Goal: Complete application form

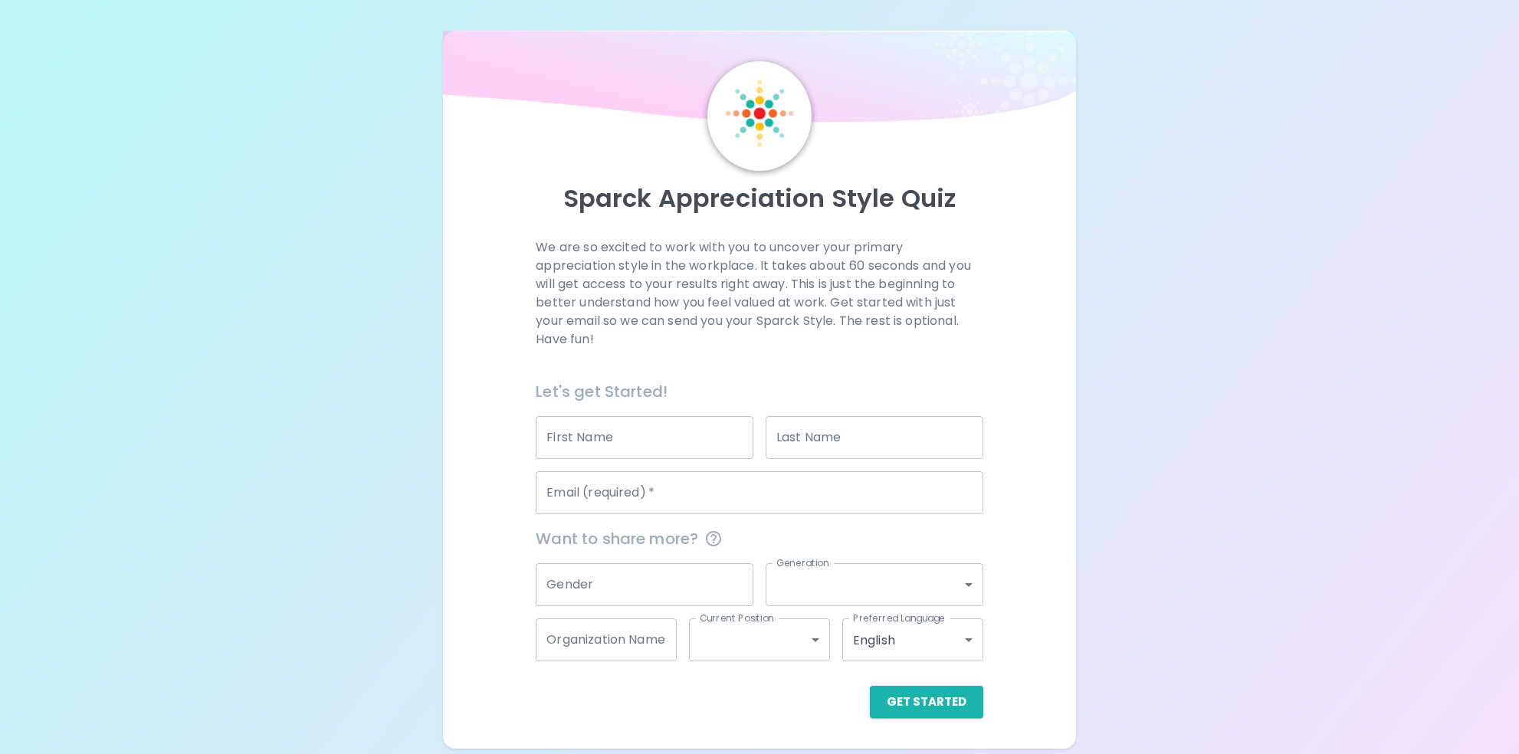
click at [638, 429] on input "First Name" at bounding box center [645, 437] width 218 height 43
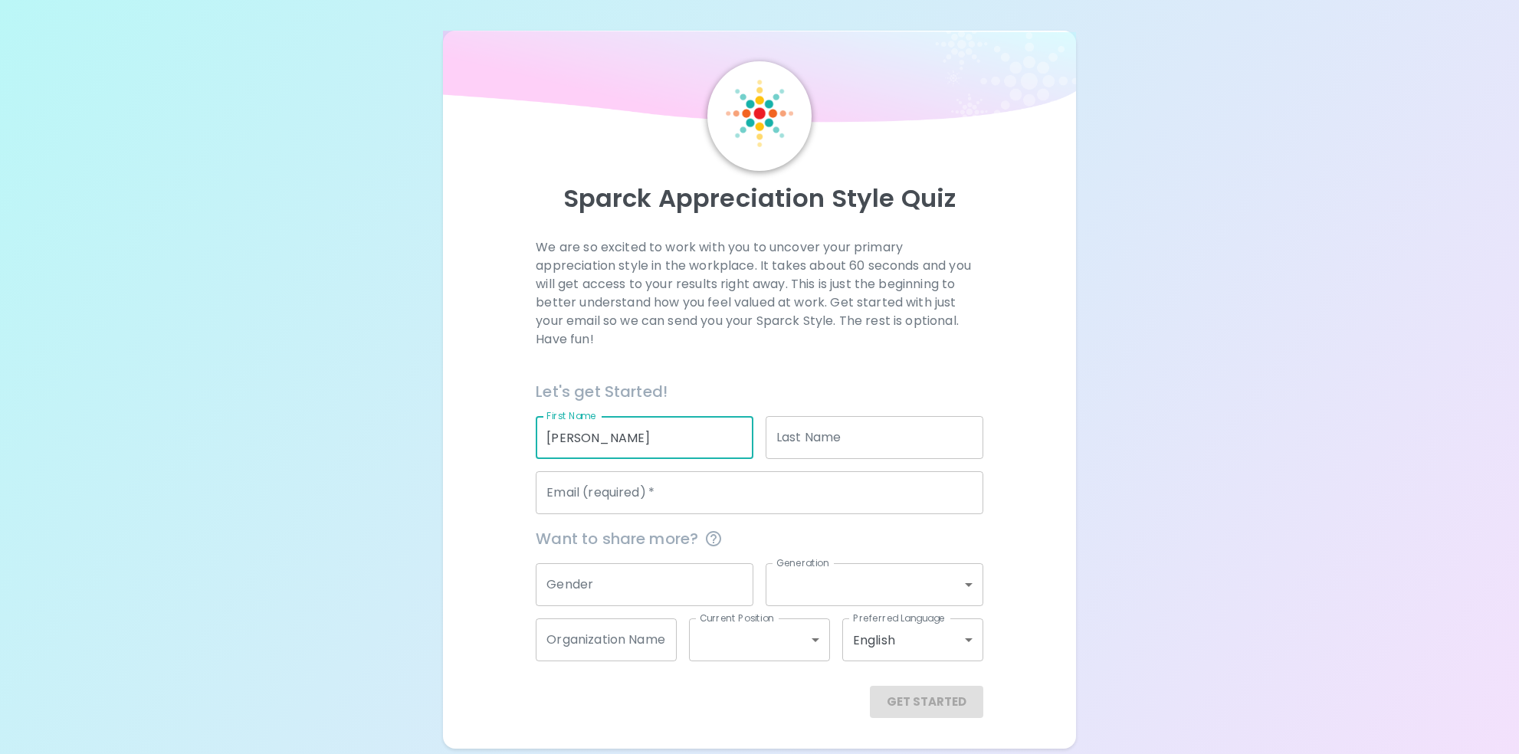
type input "[PERSON_NAME]"
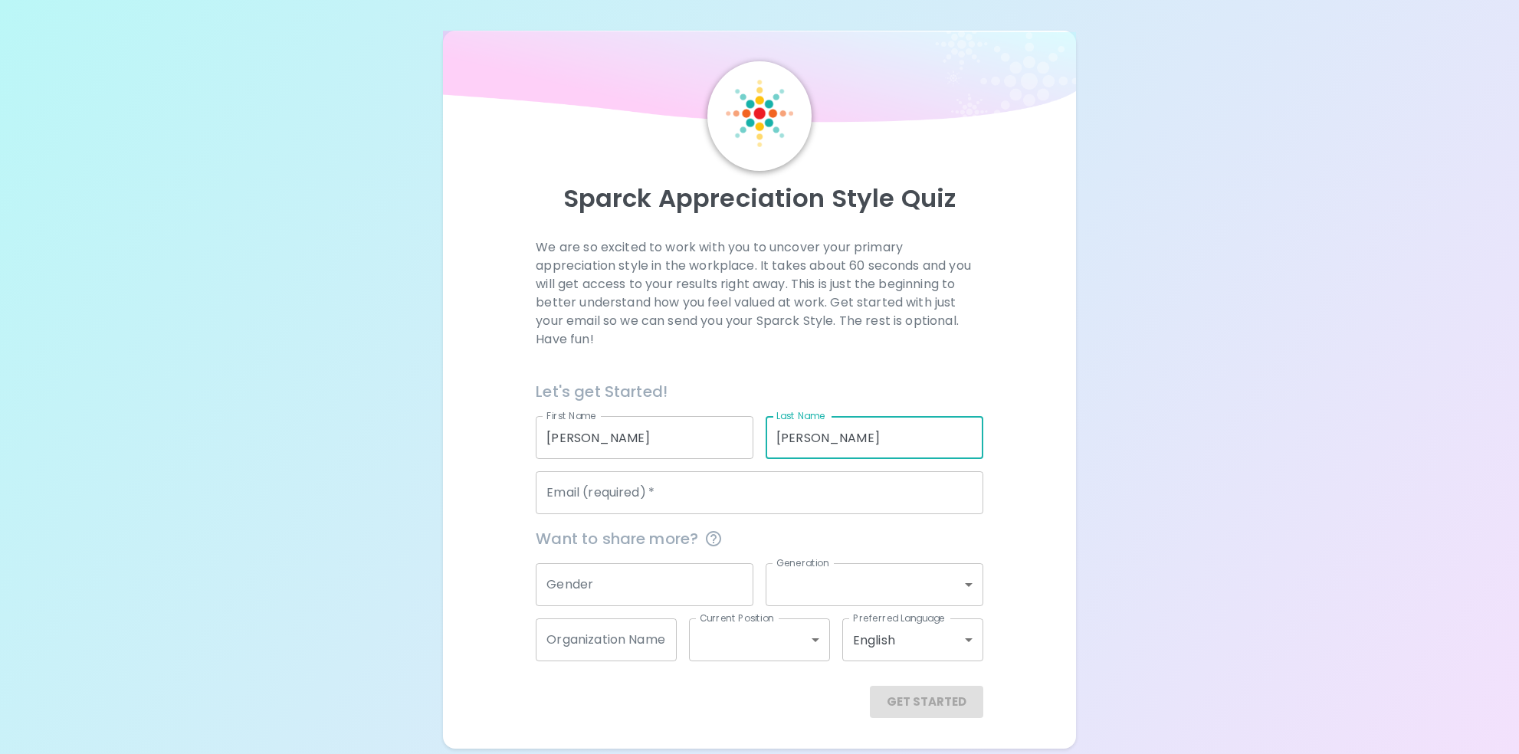
type input "[PERSON_NAME]"
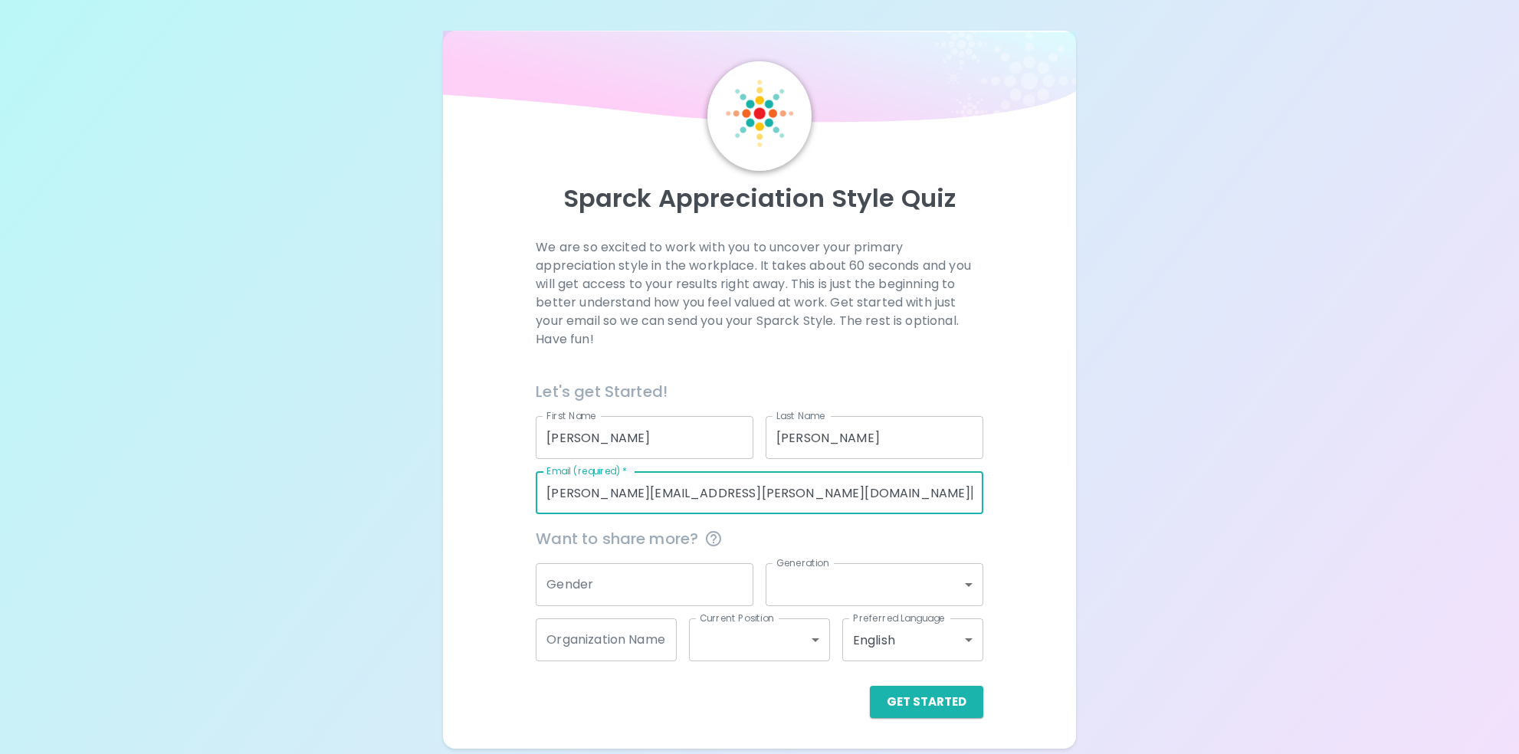
type input "[PERSON_NAME][EMAIL_ADDRESS][PERSON_NAME][DOMAIN_NAME][US_STATE]"
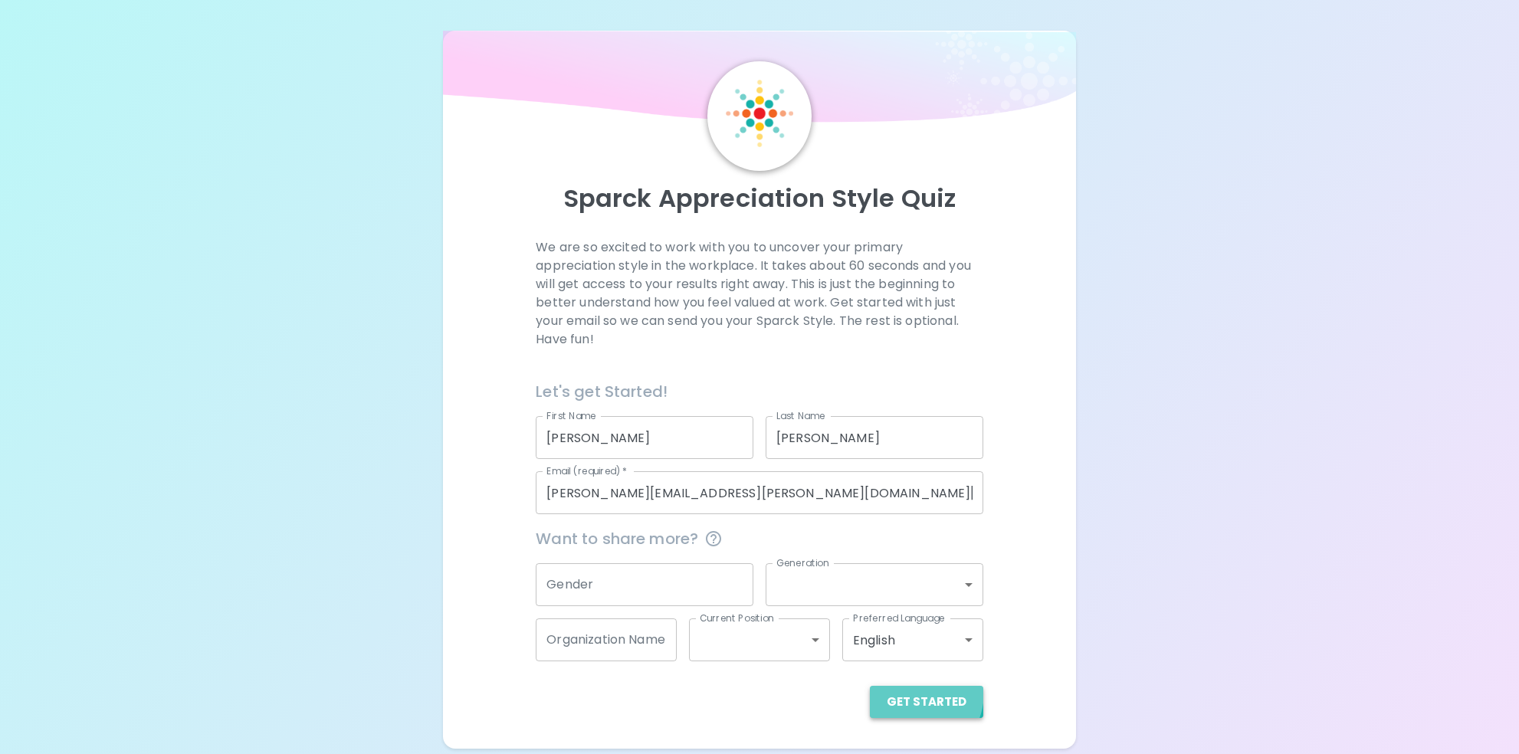
click at [909, 691] on button "Get Started" at bounding box center [926, 702] width 113 height 32
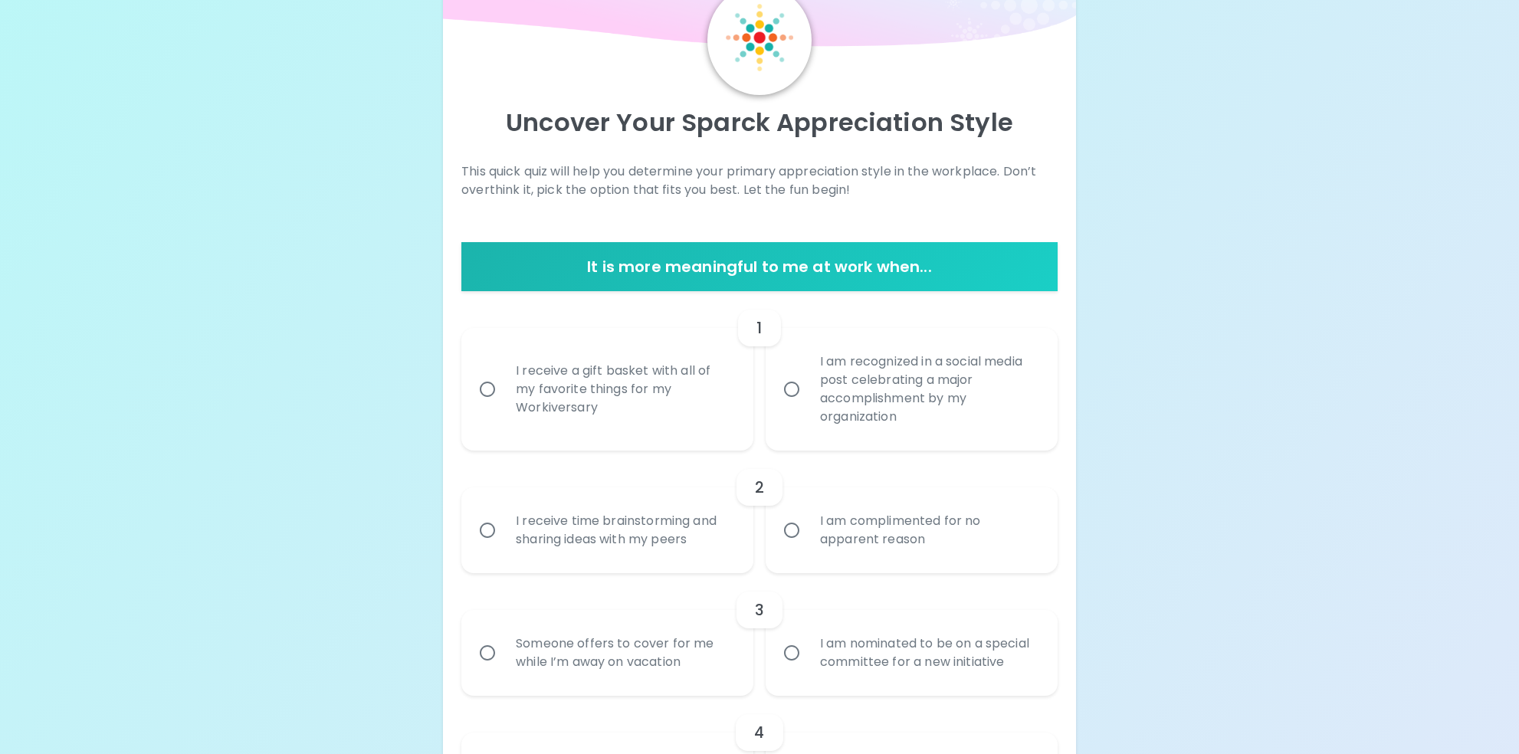
scroll to position [77, 0]
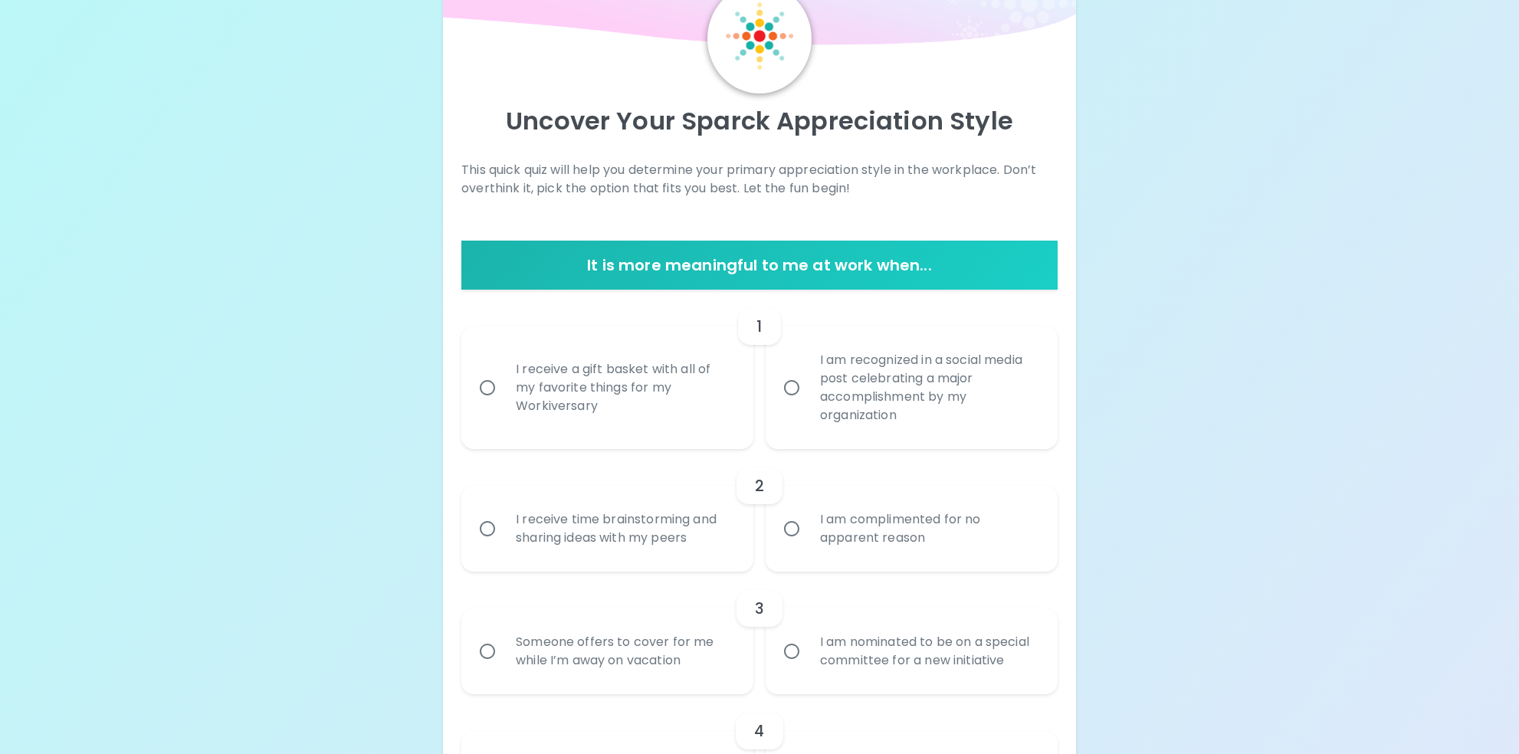
click at [490, 388] on input "I receive a gift basket with all of my favorite things for my Workiversary" at bounding box center [487, 388] width 32 height 32
radio input "true"
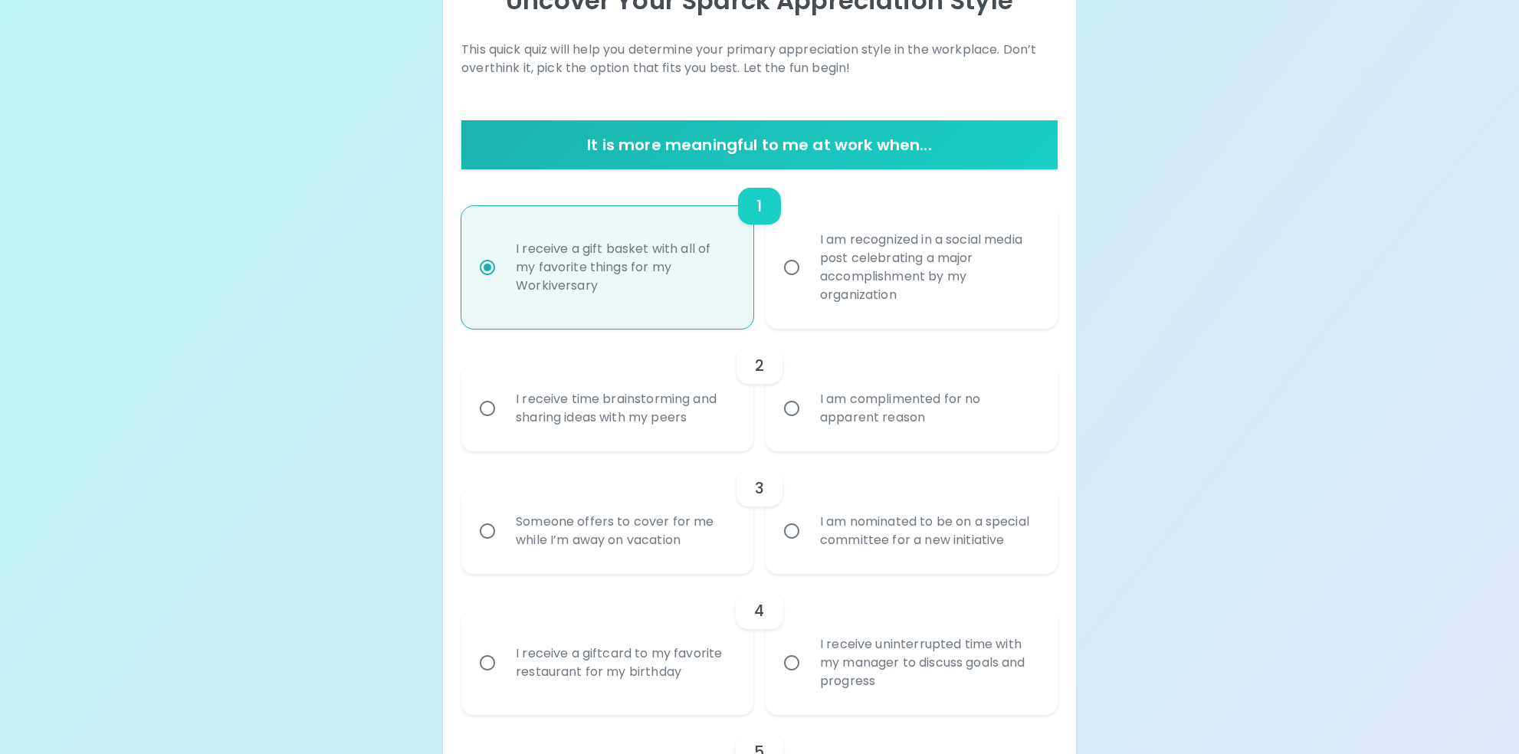
scroll to position [200, 0]
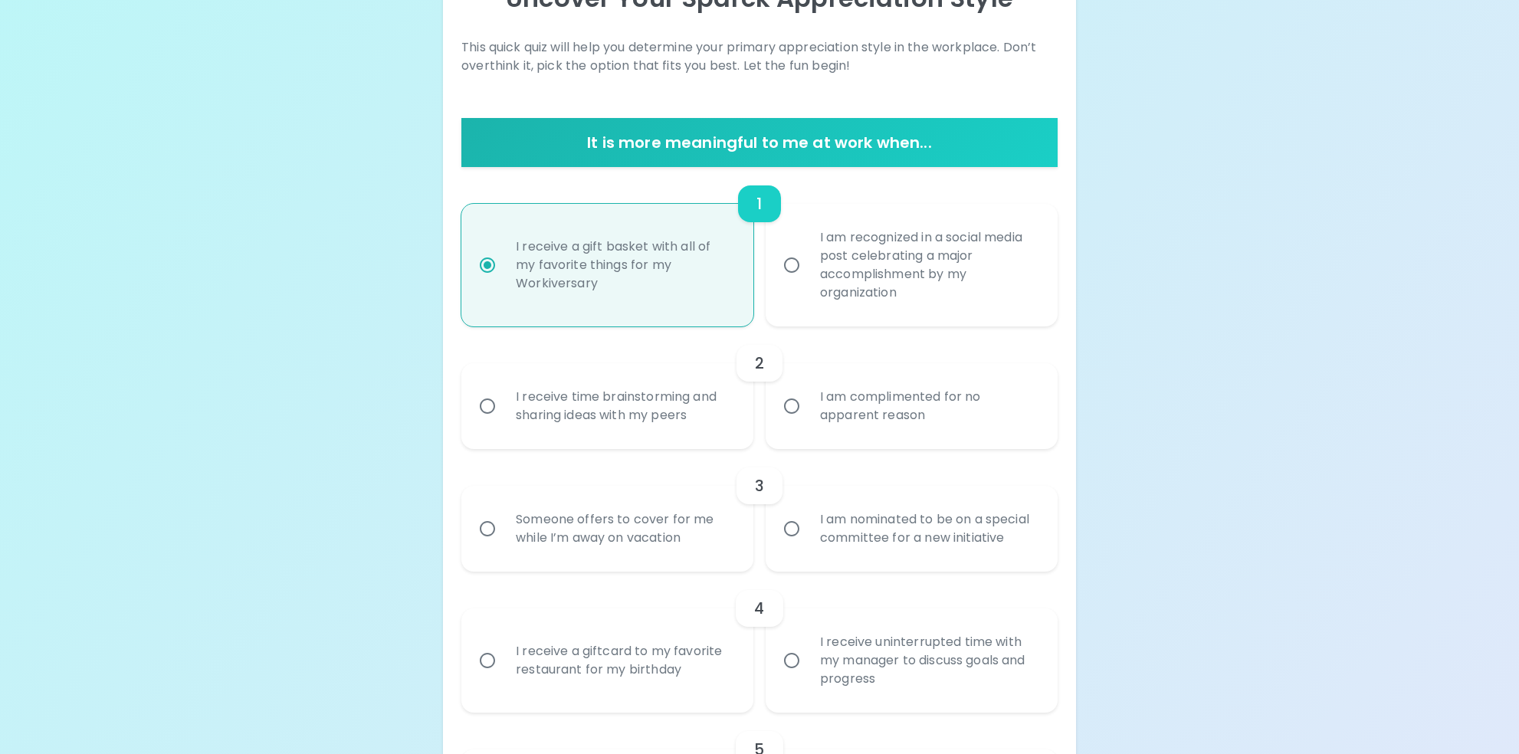
click at [492, 408] on input "I receive time brainstorming and sharing ideas with my peers" at bounding box center [487, 406] width 32 height 32
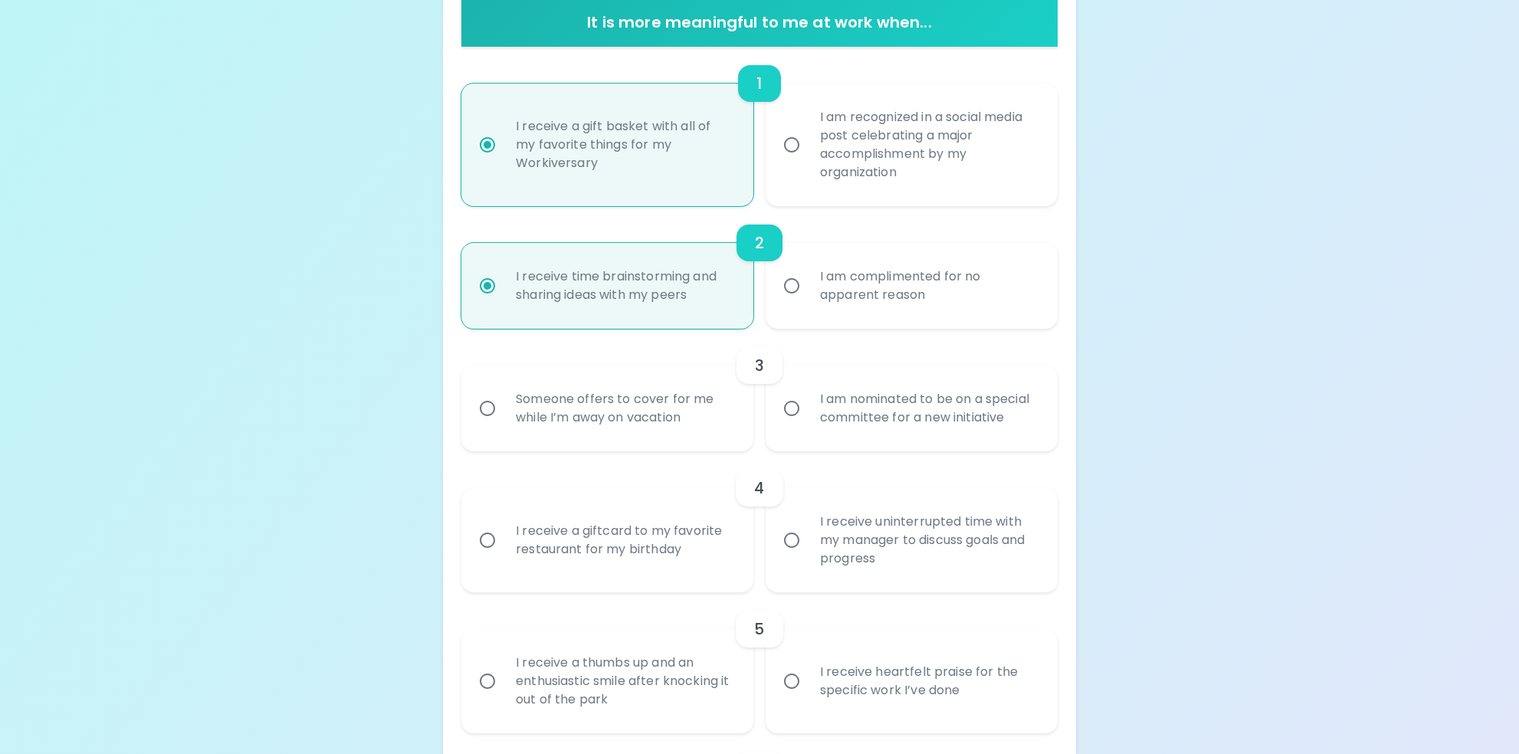
scroll to position [323, 0]
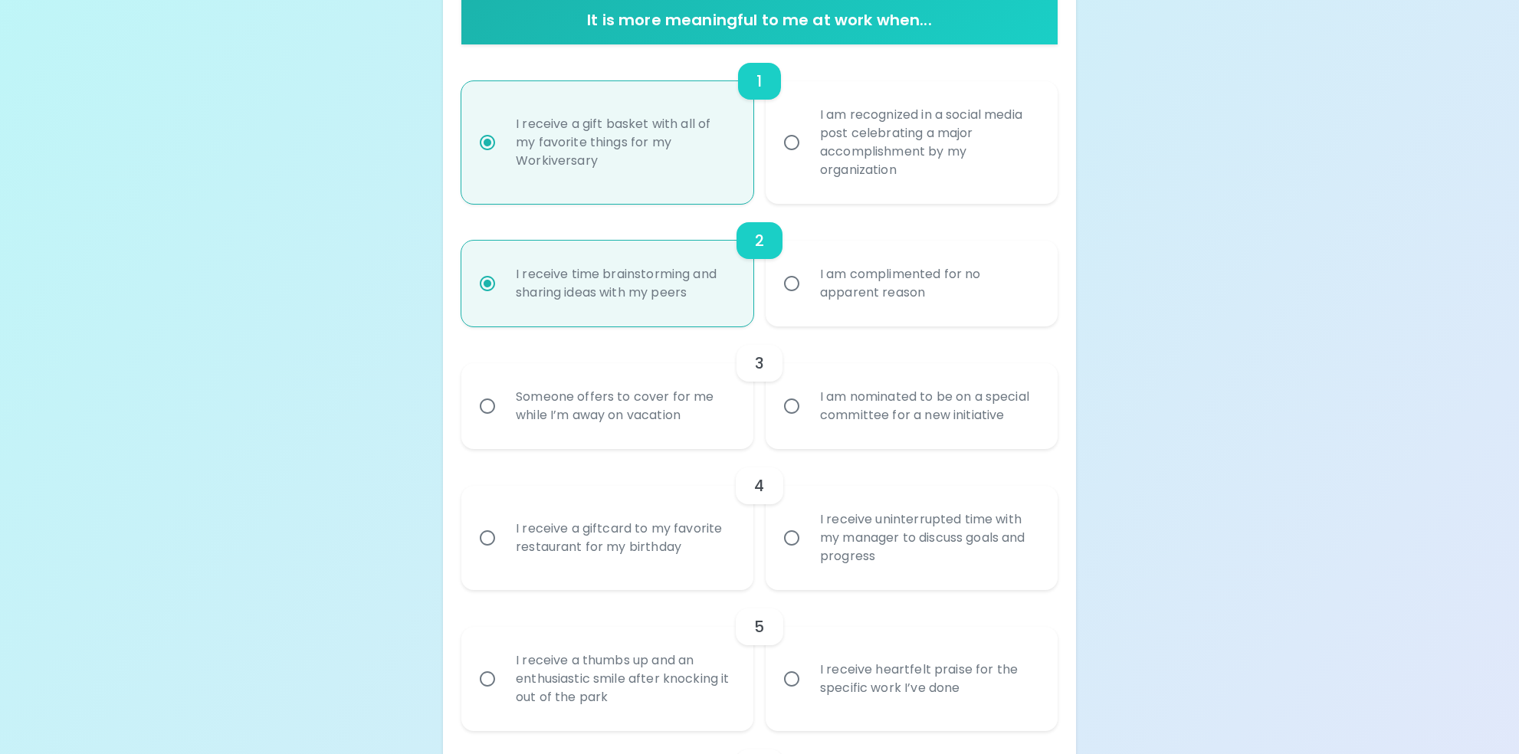
radio input "true"
click at [794, 403] on input "I am nominated to be on a special committee for a new initiative" at bounding box center [791, 406] width 32 height 32
radio input "false"
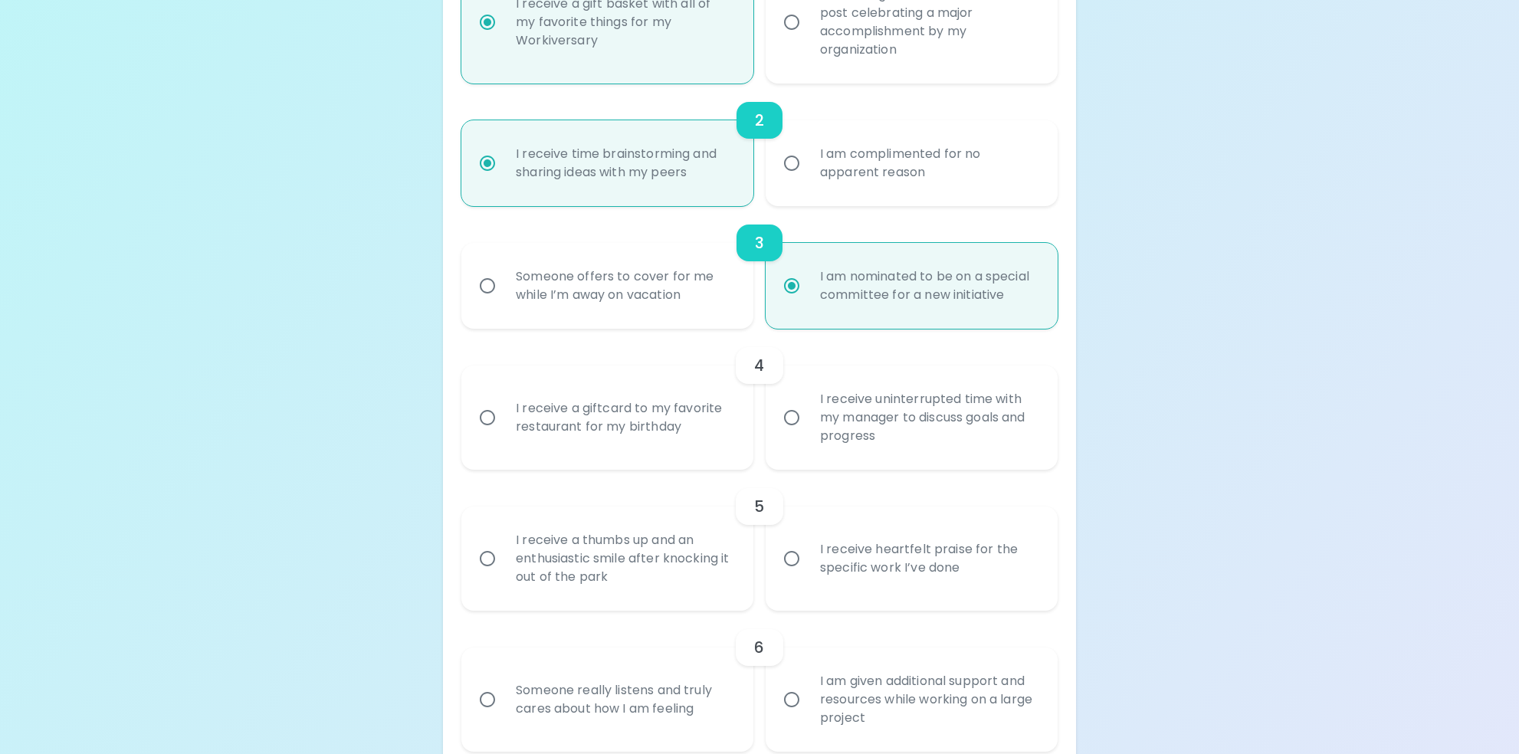
scroll to position [445, 0]
radio input "true"
click at [492, 413] on input "I receive a giftcard to my favorite restaurant for my birthday" at bounding box center [487, 415] width 32 height 32
radio input "false"
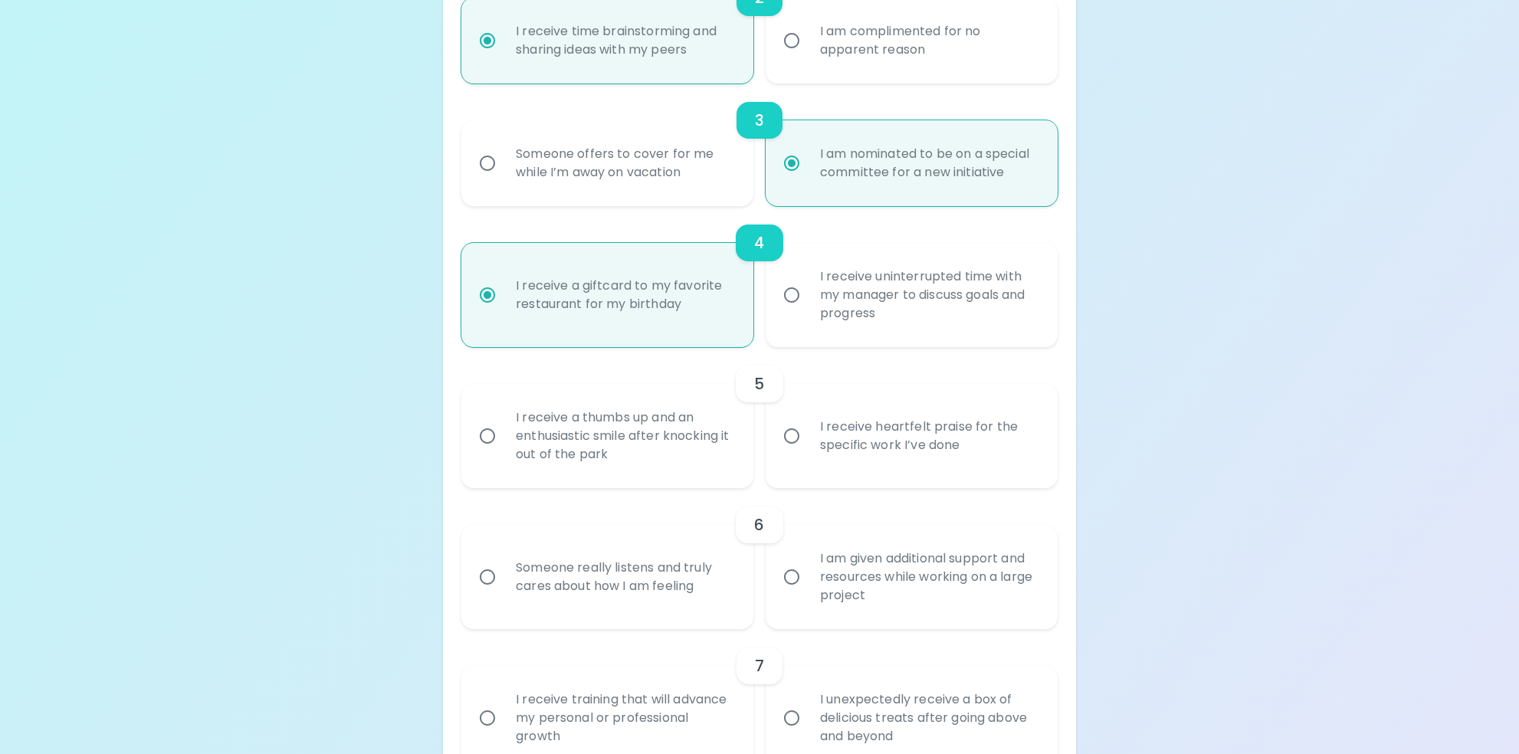
scroll to position [568, 0]
radio input "true"
click at [792, 436] on input "I receive heartfelt praise for the specific work I’ve done" at bounding box center [791, 434] width 32 height 32
radio input "false"
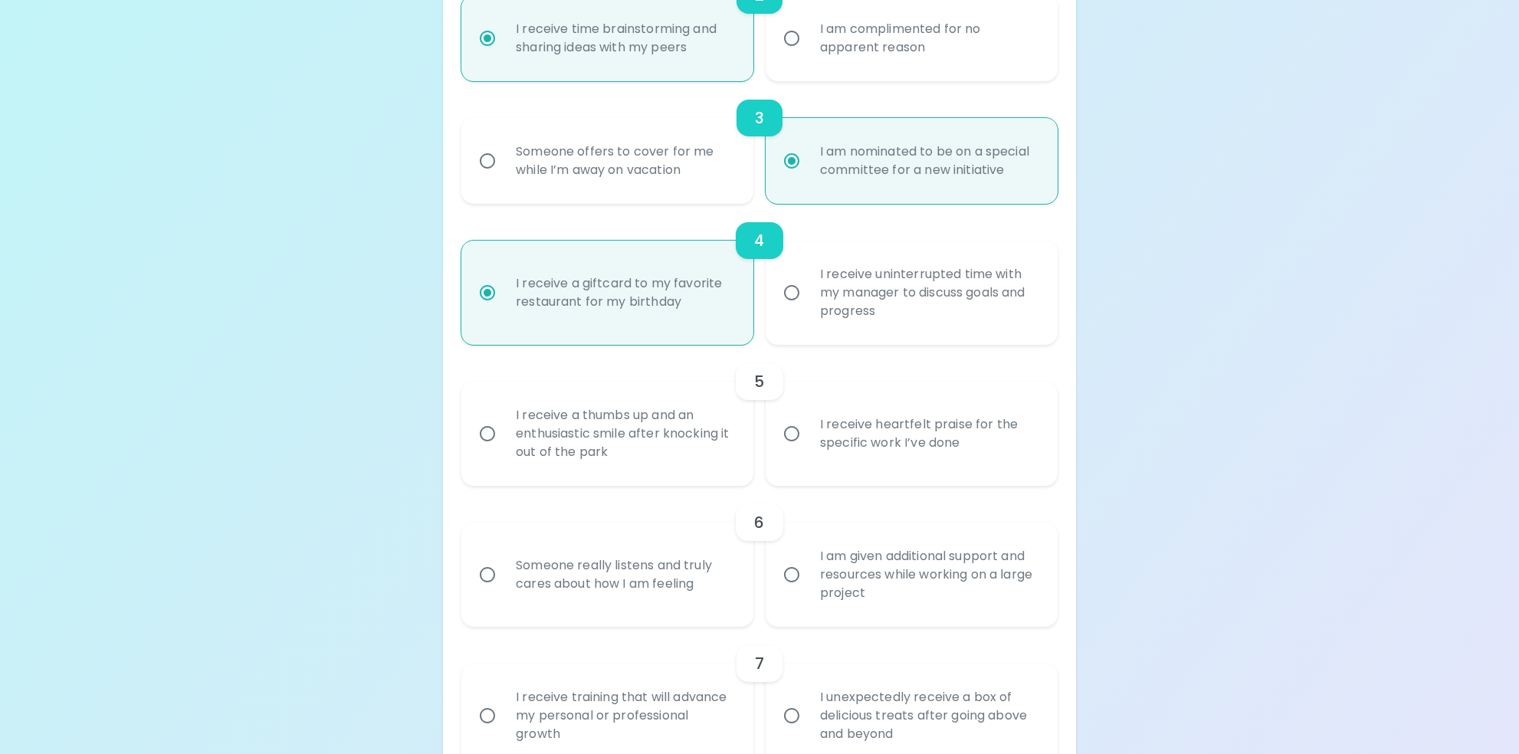
radio input "false"
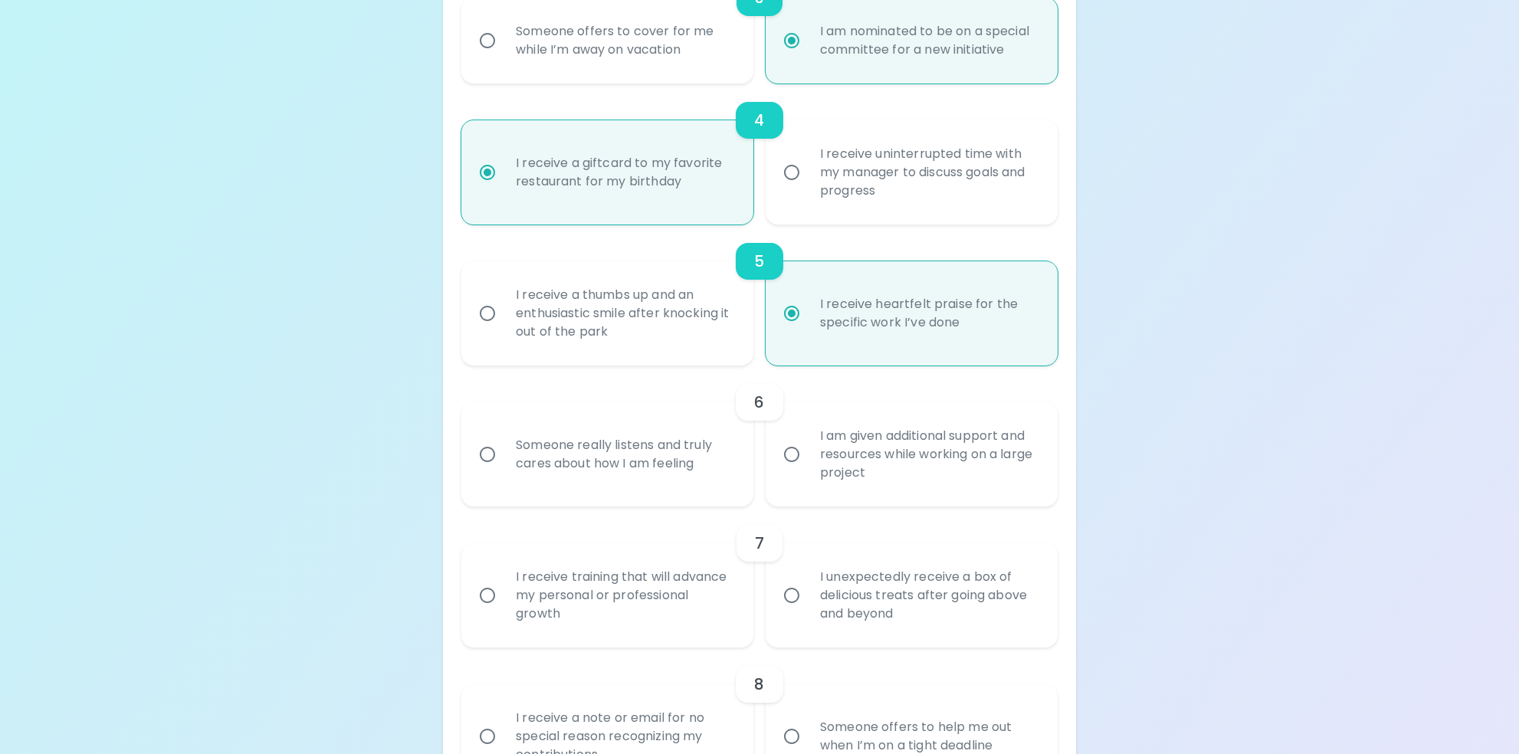
scroll to position [690, 0]
radio input "true"
click at [487, 307] on input "I receive a thumbs up and an enthusiastic smile after knocking it out of the pa…" at bounding box center [487, 311] width 32 height 32
radio input "false"
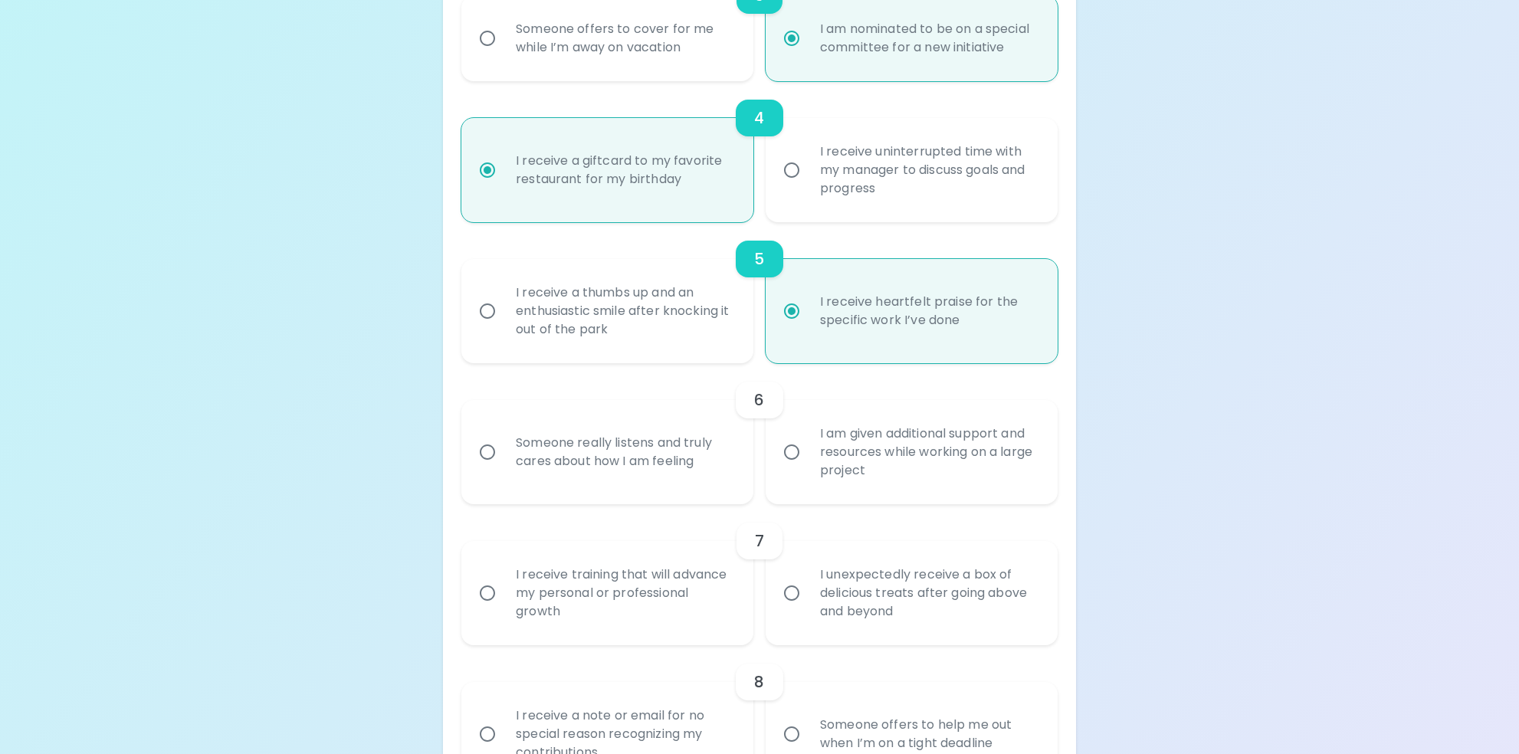
radio input "false"
radio input "true"
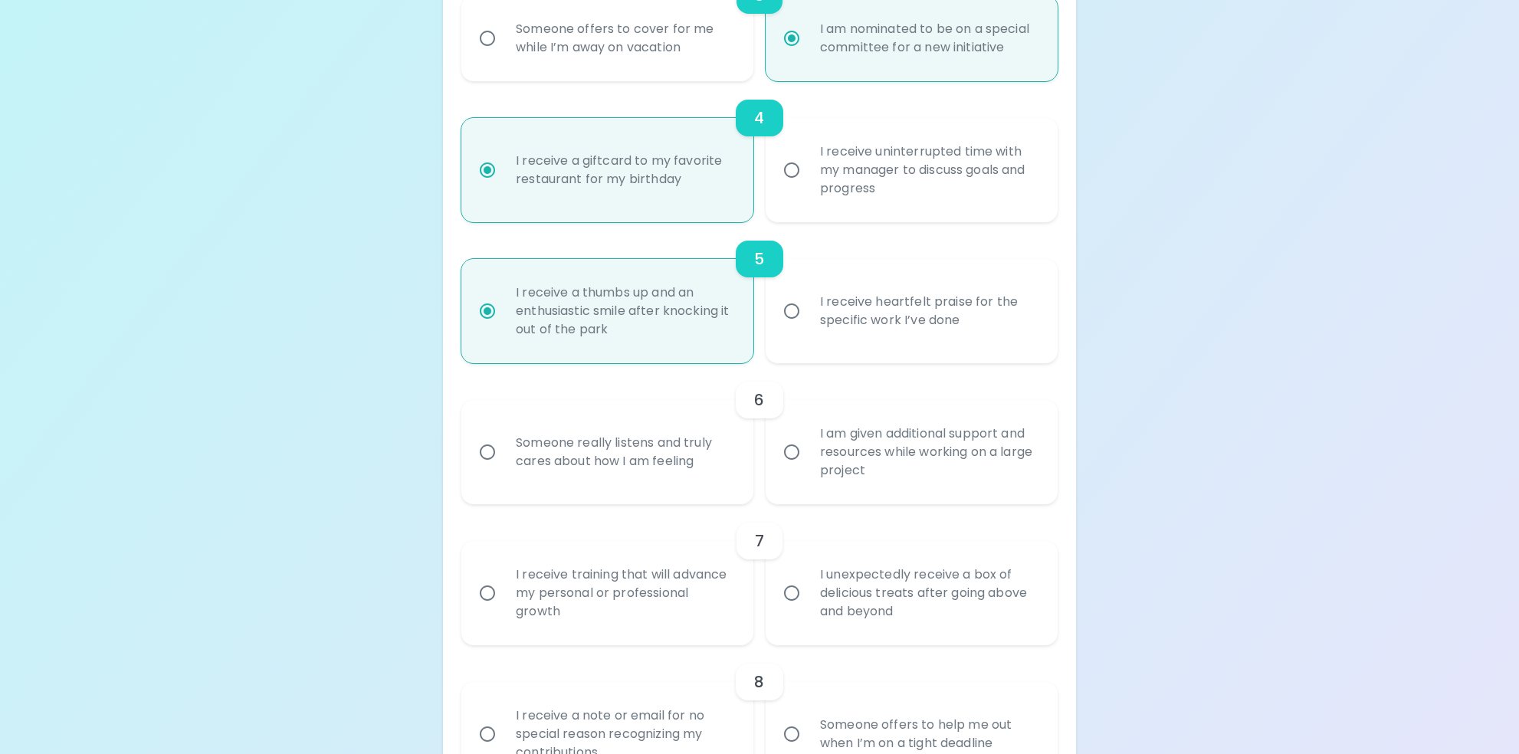
radio input "true"
click at [484, 453] on input "Someone really listens and truly cares about how I am feeling" at bounding box center [487, 452] width 32 height 32
radio input "false"
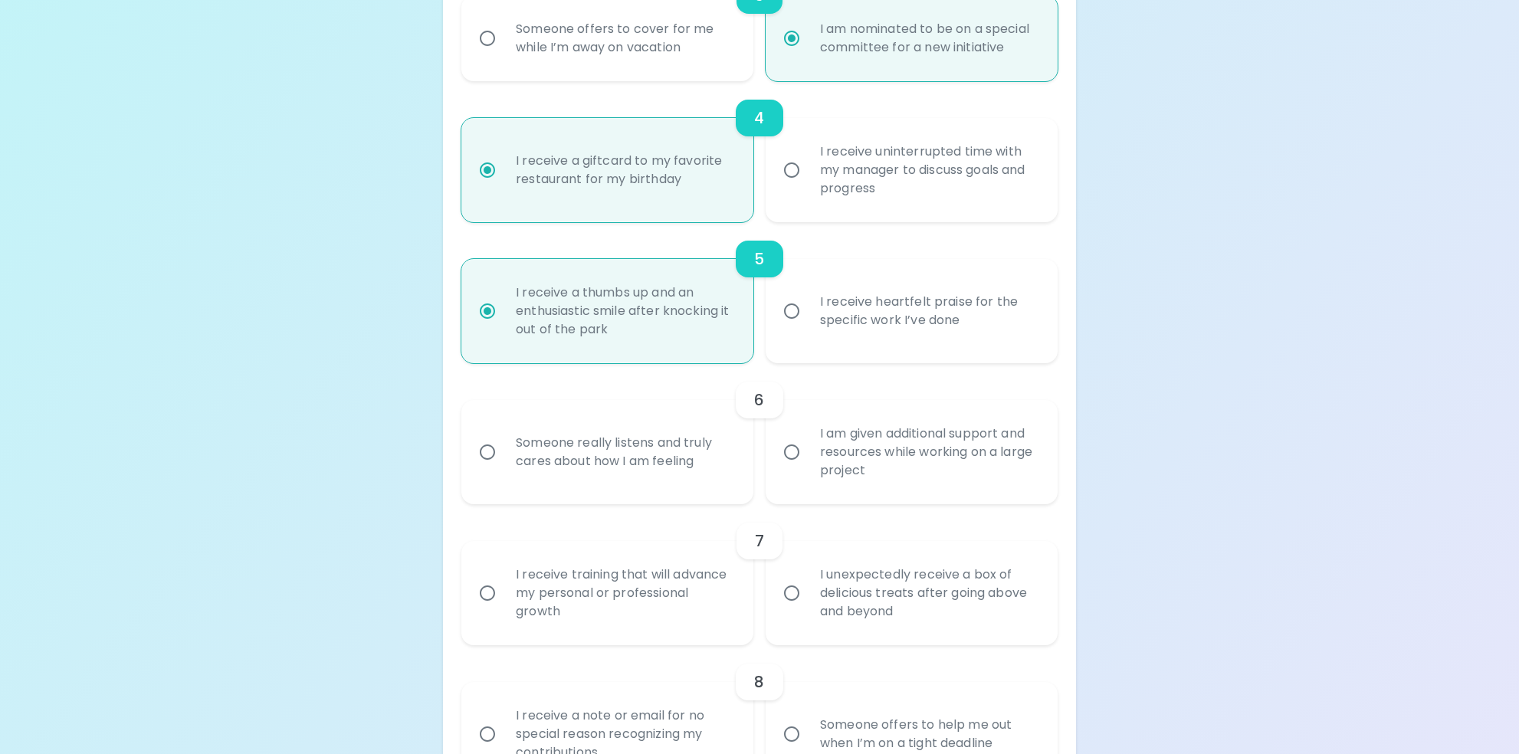
radio input "false"
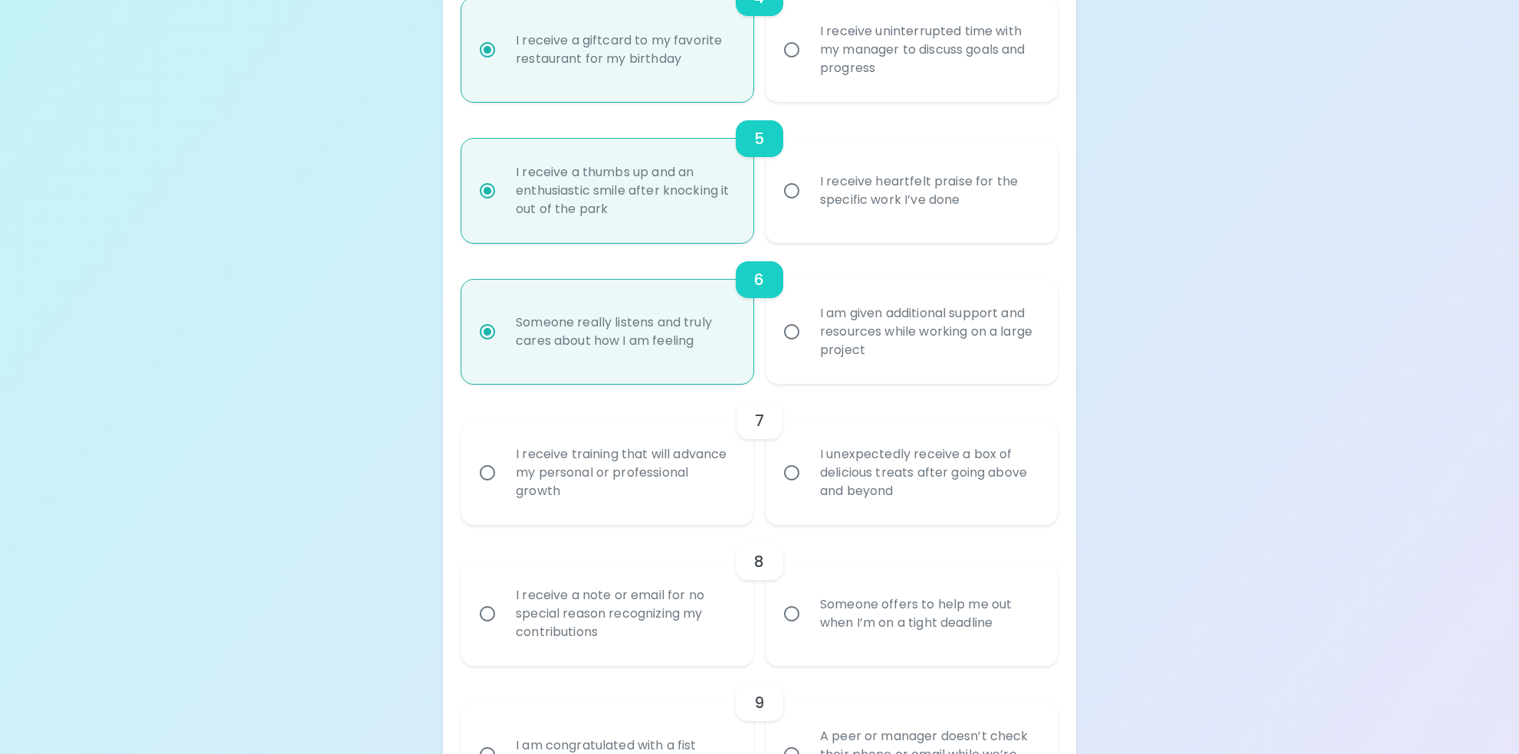
scroll to position [813, 0]
radio input "true"
click at [487, 470] on input "I receive training that will advance my personal or professional growth" at bounding box center [487, 470] width 32 height 32
radio input "false"
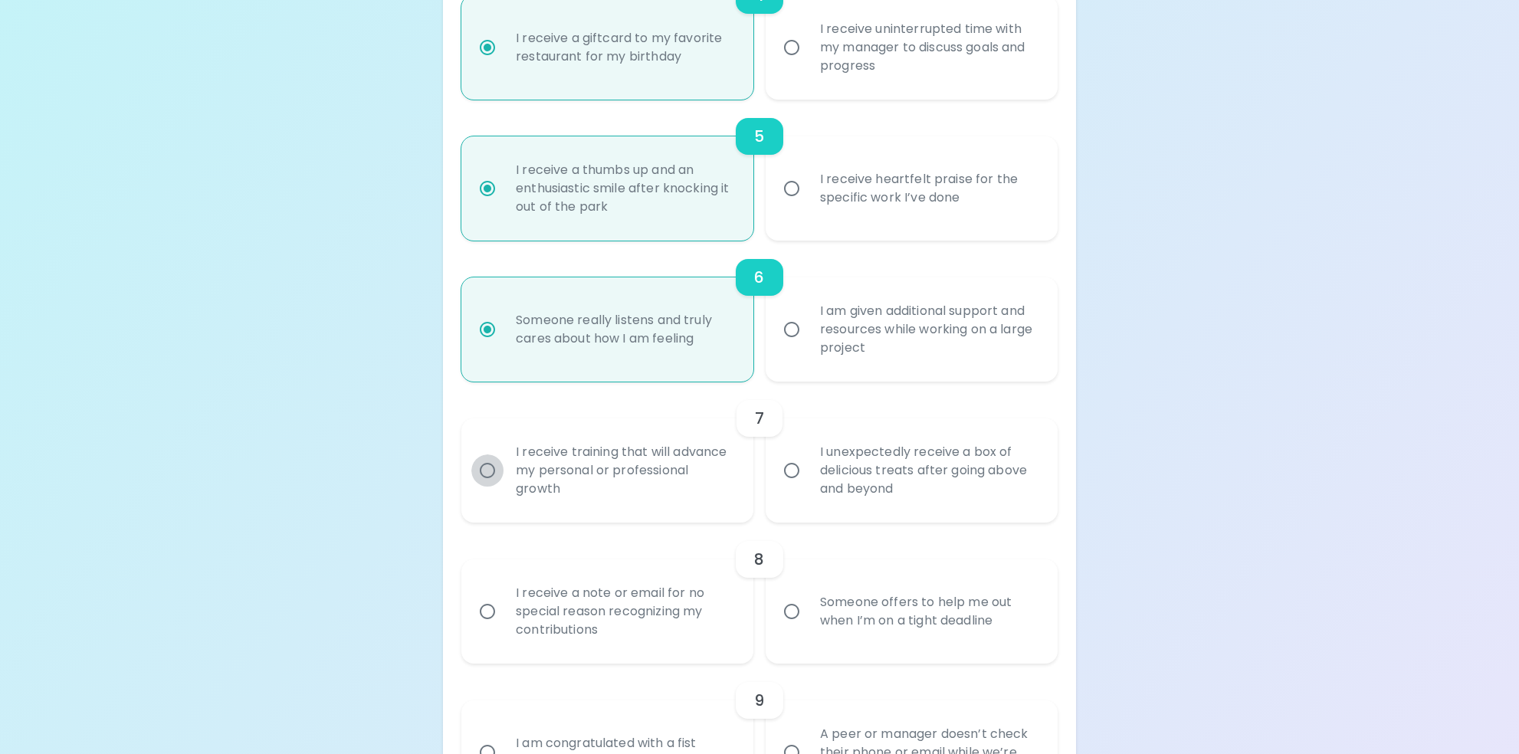
radio input "false"
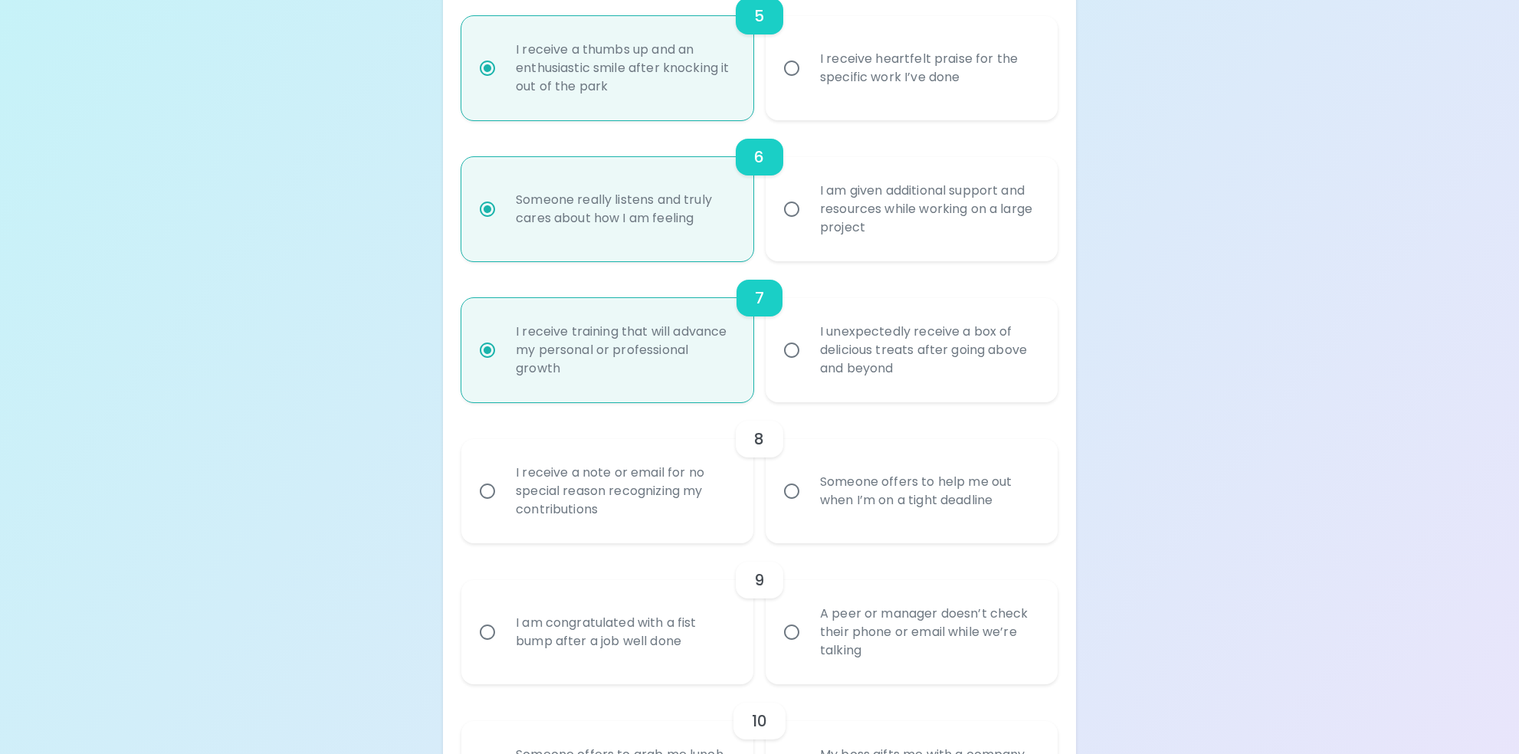
scroll to position [936, 0]
radio input "true"
click at [788, 349] on input "I unexpectedly receive a box of delicious treats after going above and beyond" at bounding box center [791, 348] width 32 height 32
radio input "false"
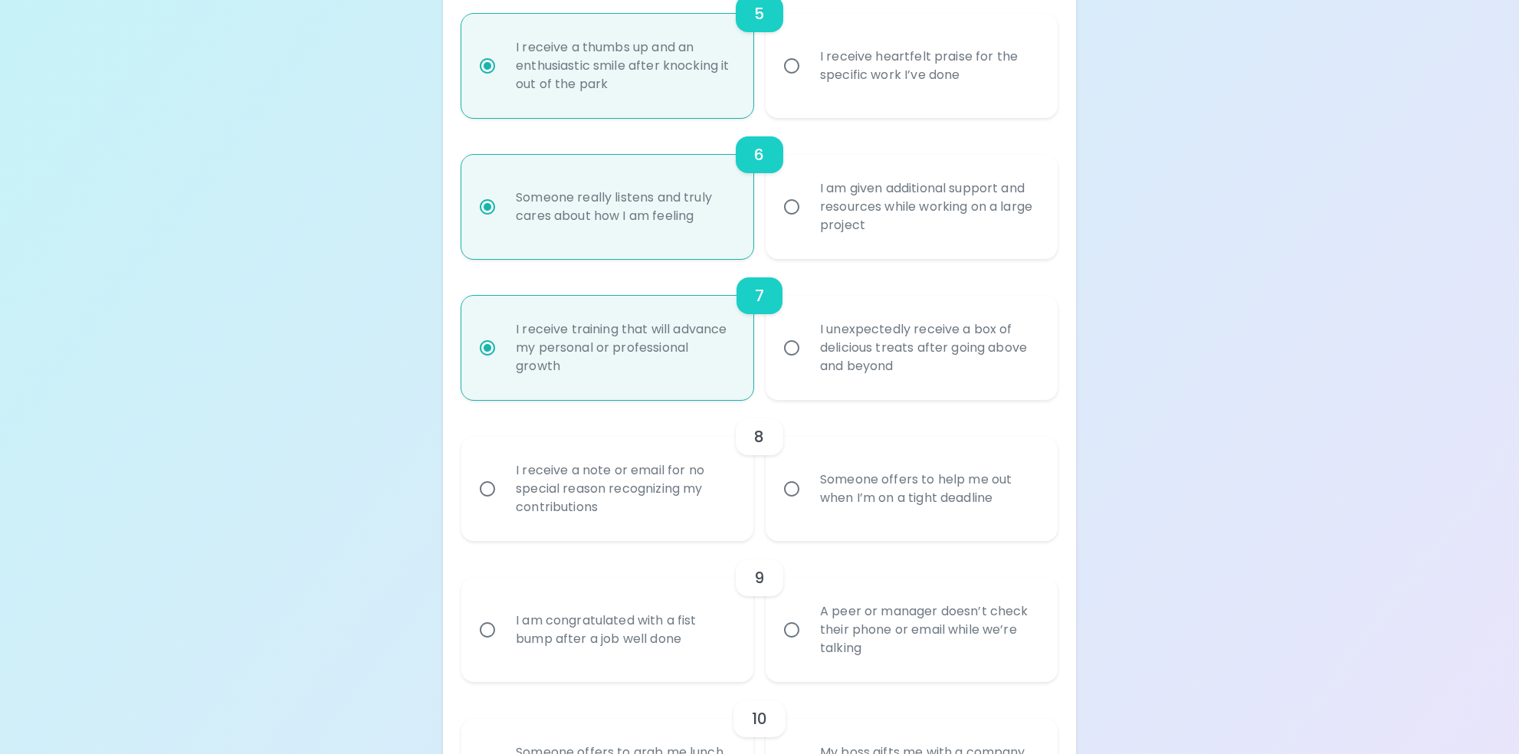
radio input "false"
radio input "true"
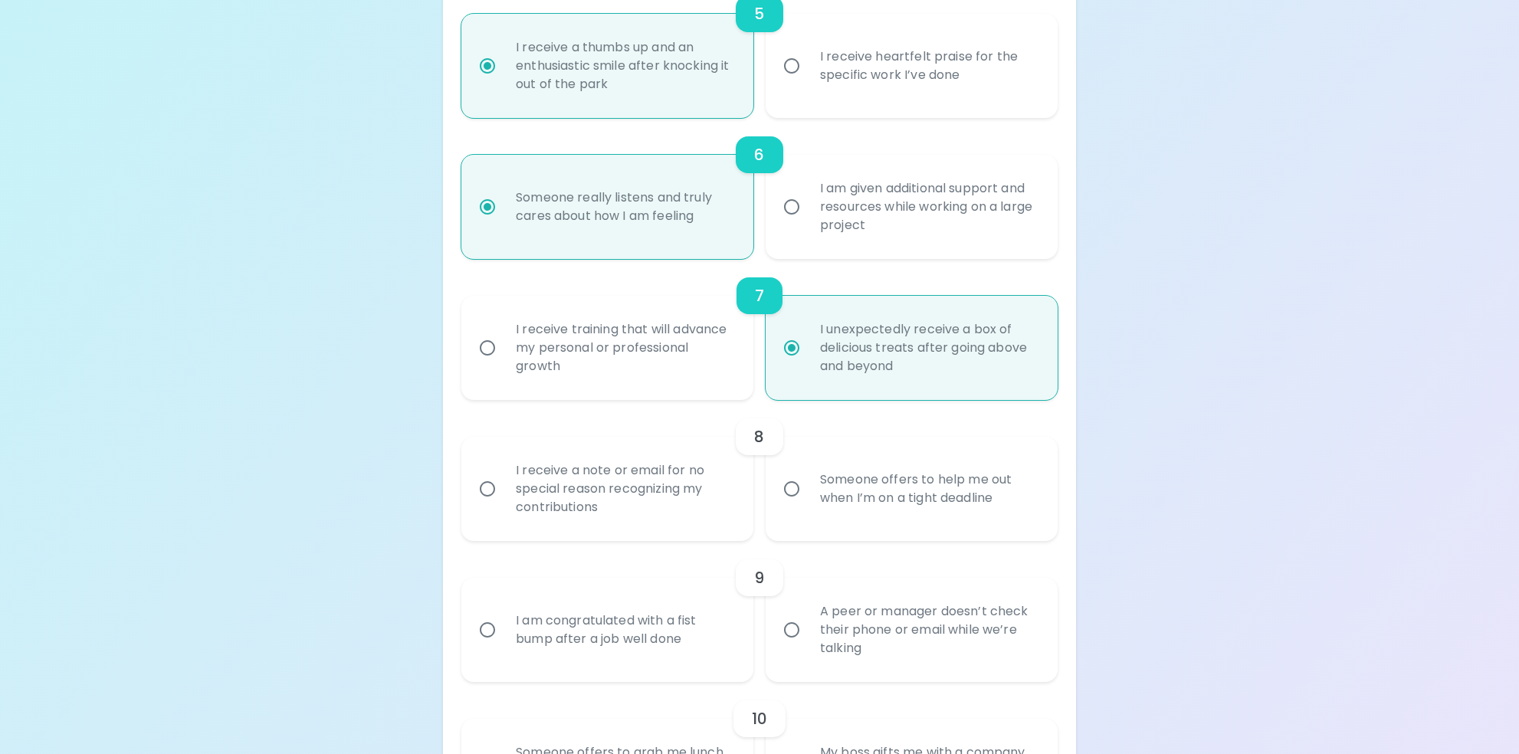
radio input "true"
click at [491, 490] on input "I receive a note or email for no special reason recognizing my contributions" at bounding box center [487, 489] width 32 height 32
radio input "false"
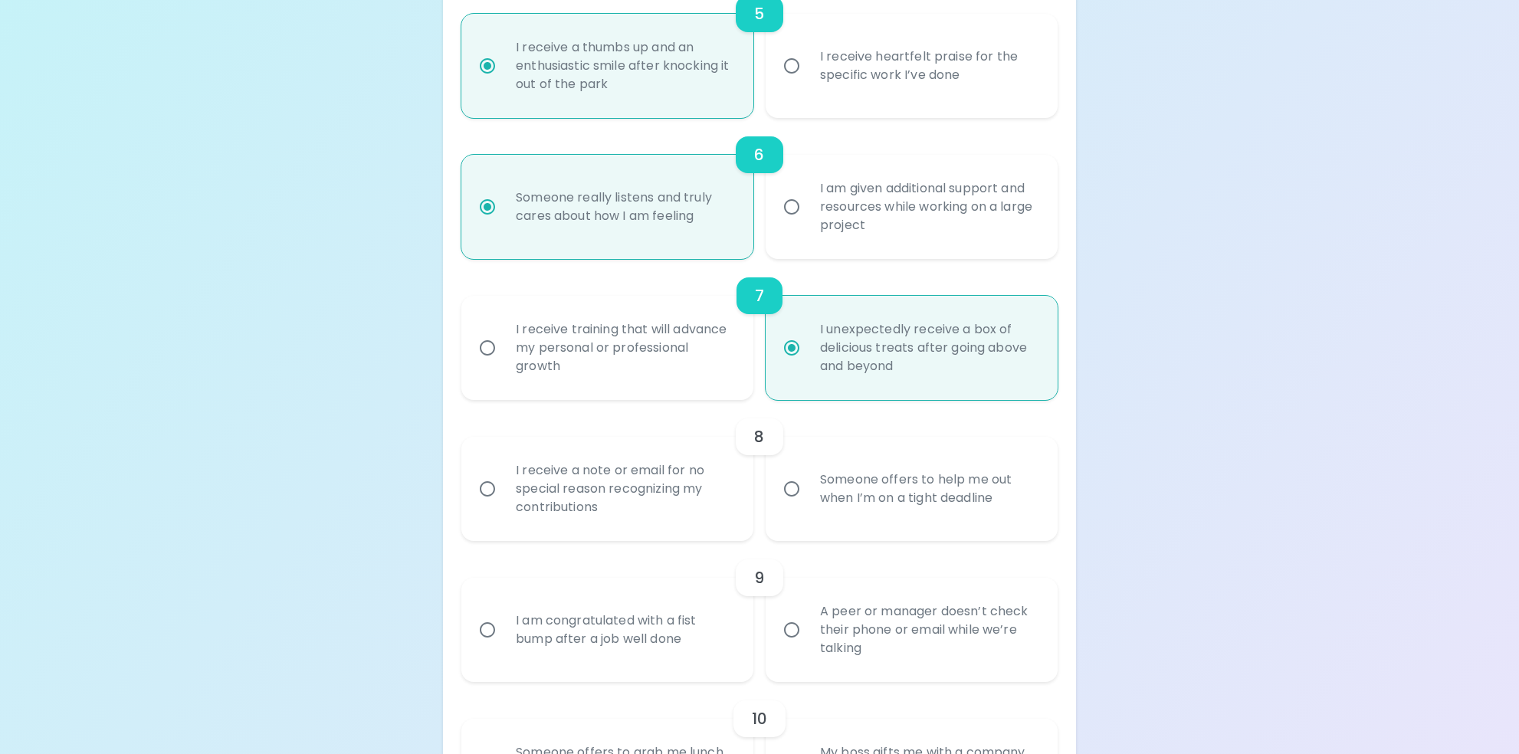
radio input "false"
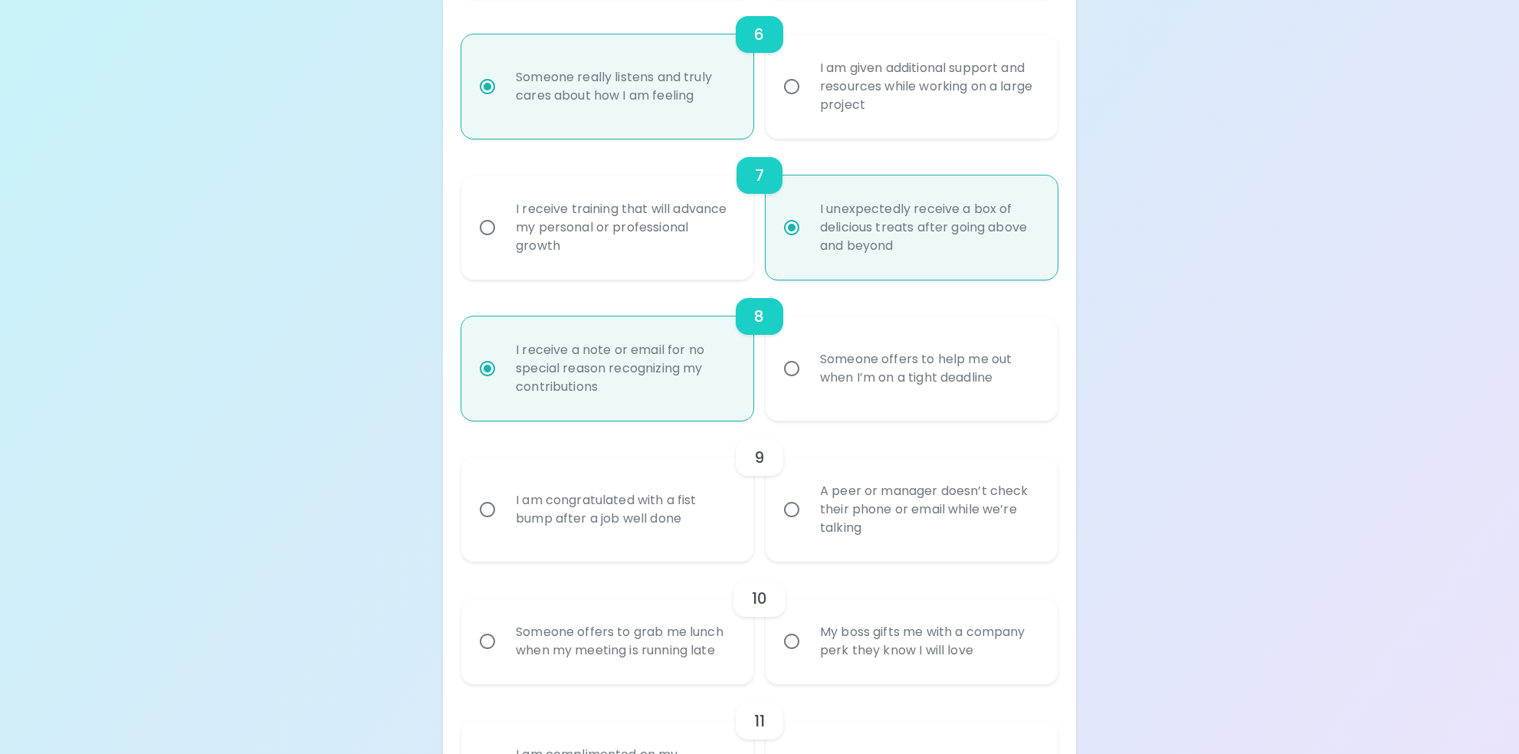
scroll to position [1058, 0]
radio input "true"
click at [792, 507] on input "A peer or manager doesn’t check their phone or email while we’re talking" at bounding box center [791, 507] width 32 height 32
radio input "false"
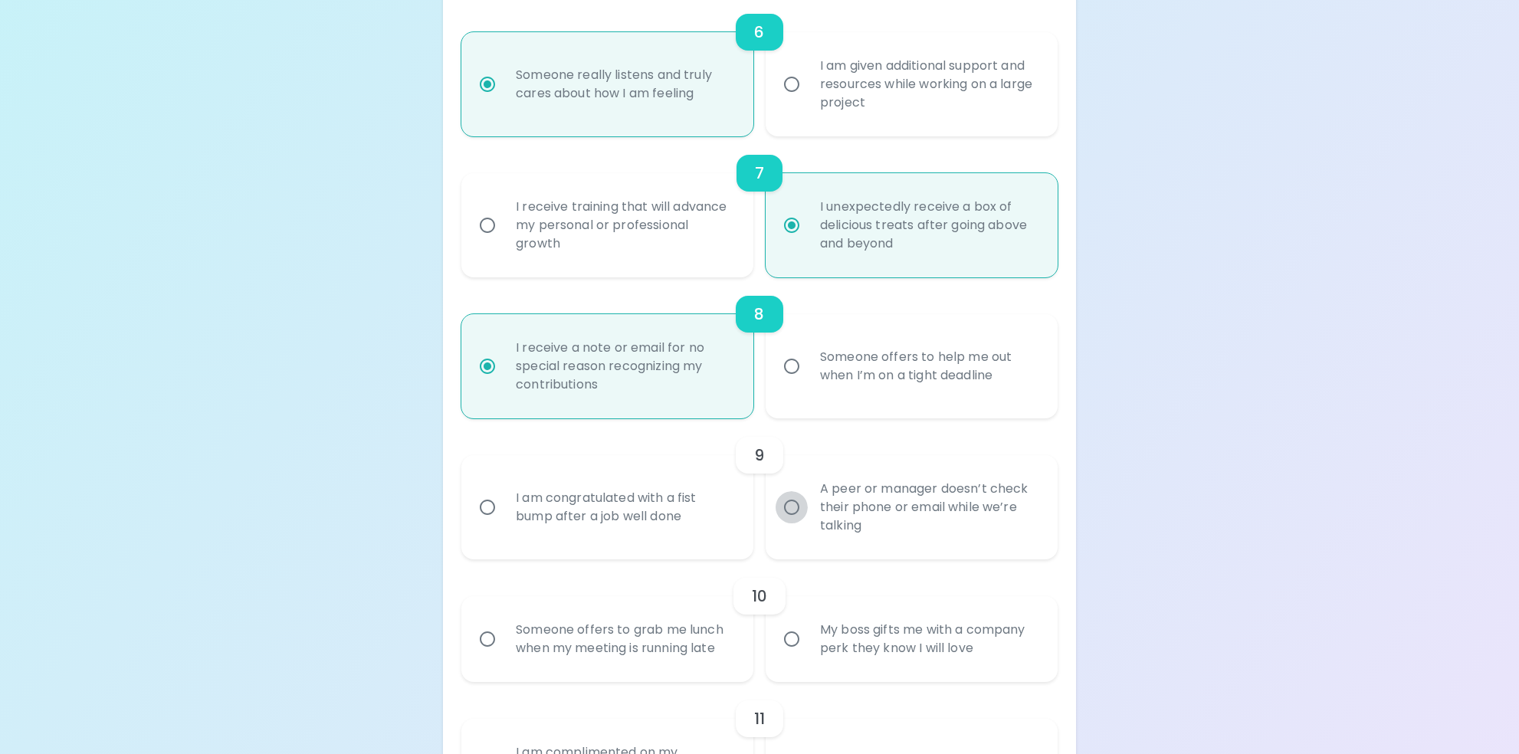
radio input "false"
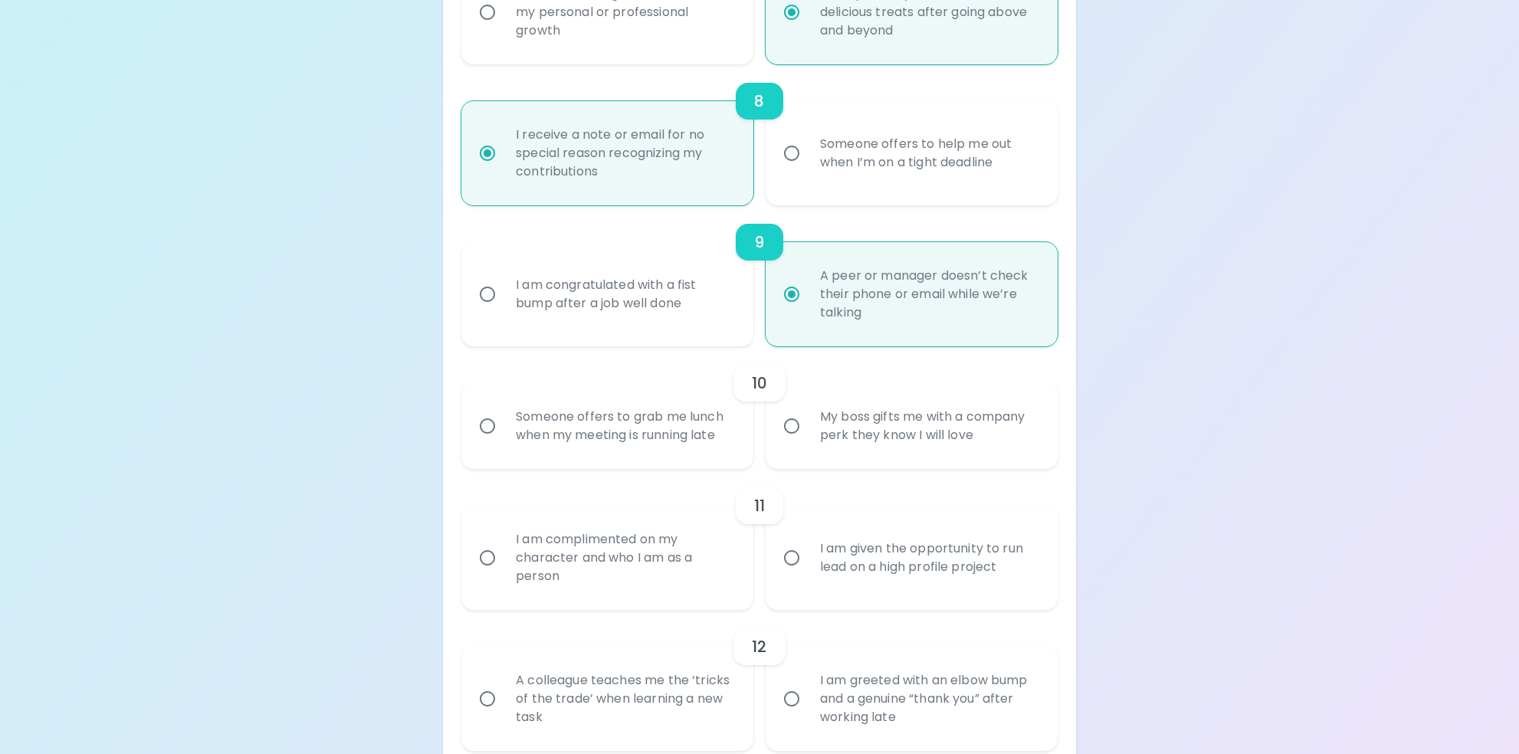
scroll to position [1281, 0]
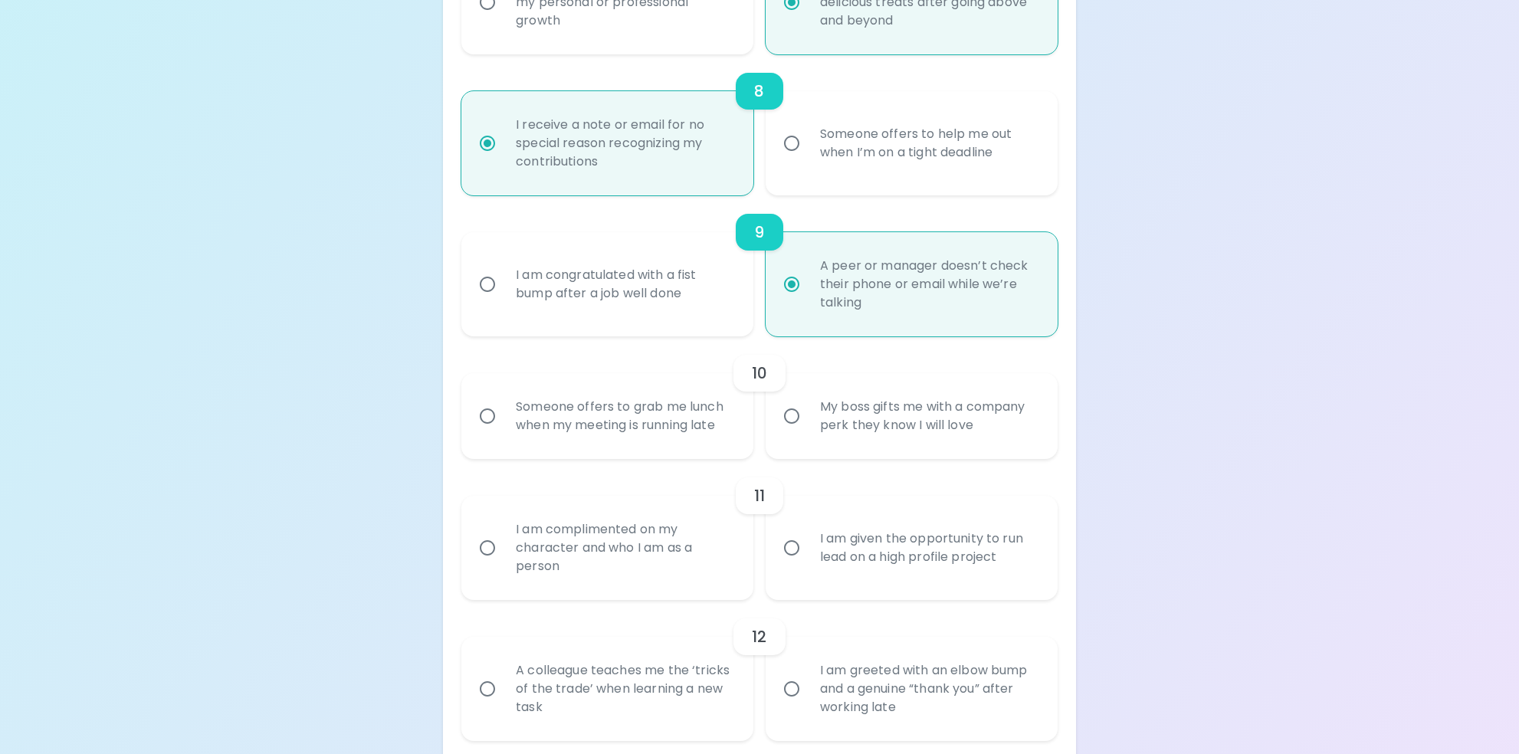
radio input "true"
click at [497, 416] on input "Someone offers to grab me lunch when my meeting is running late" at bounding box center [487, 416] width 32 height 32
radio input "false"
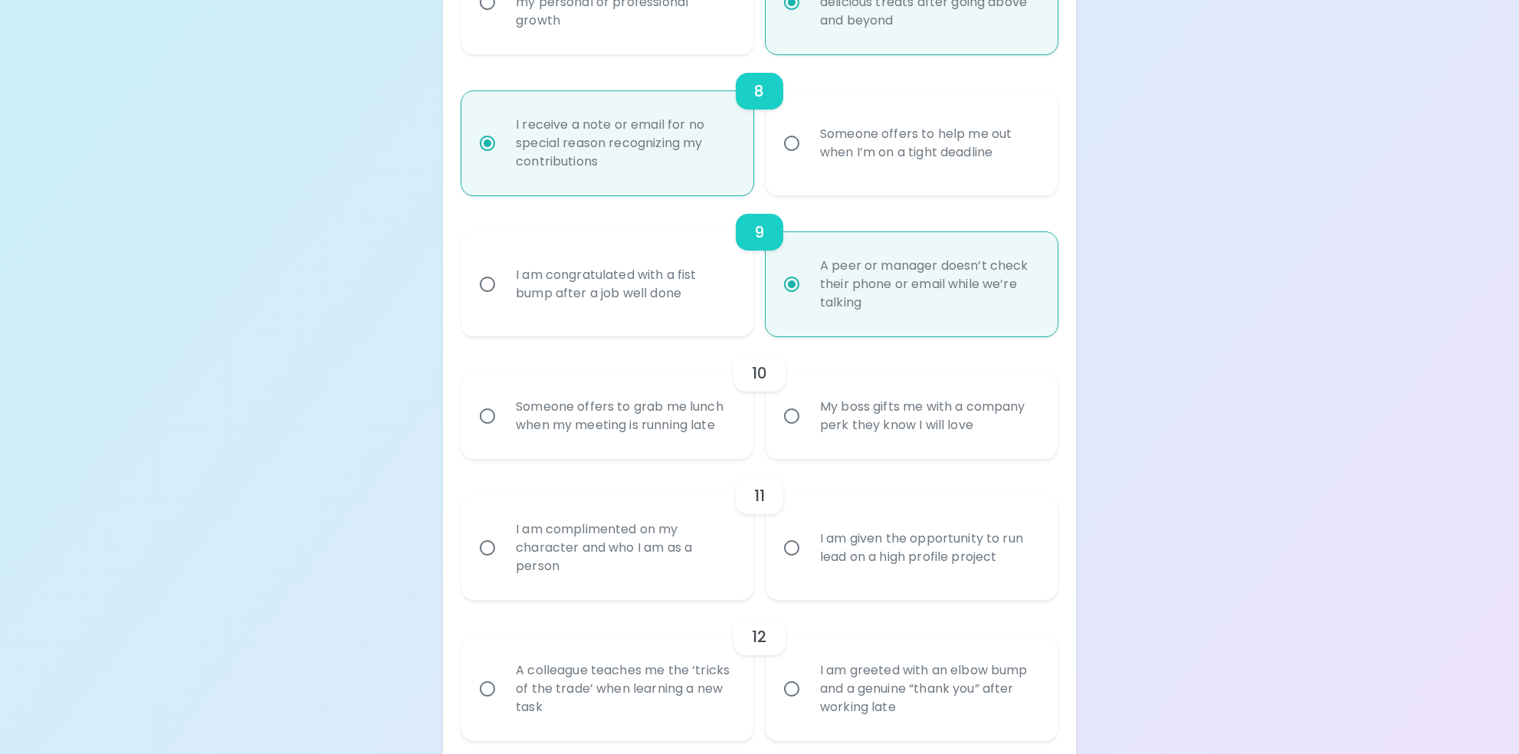
radio input "false"
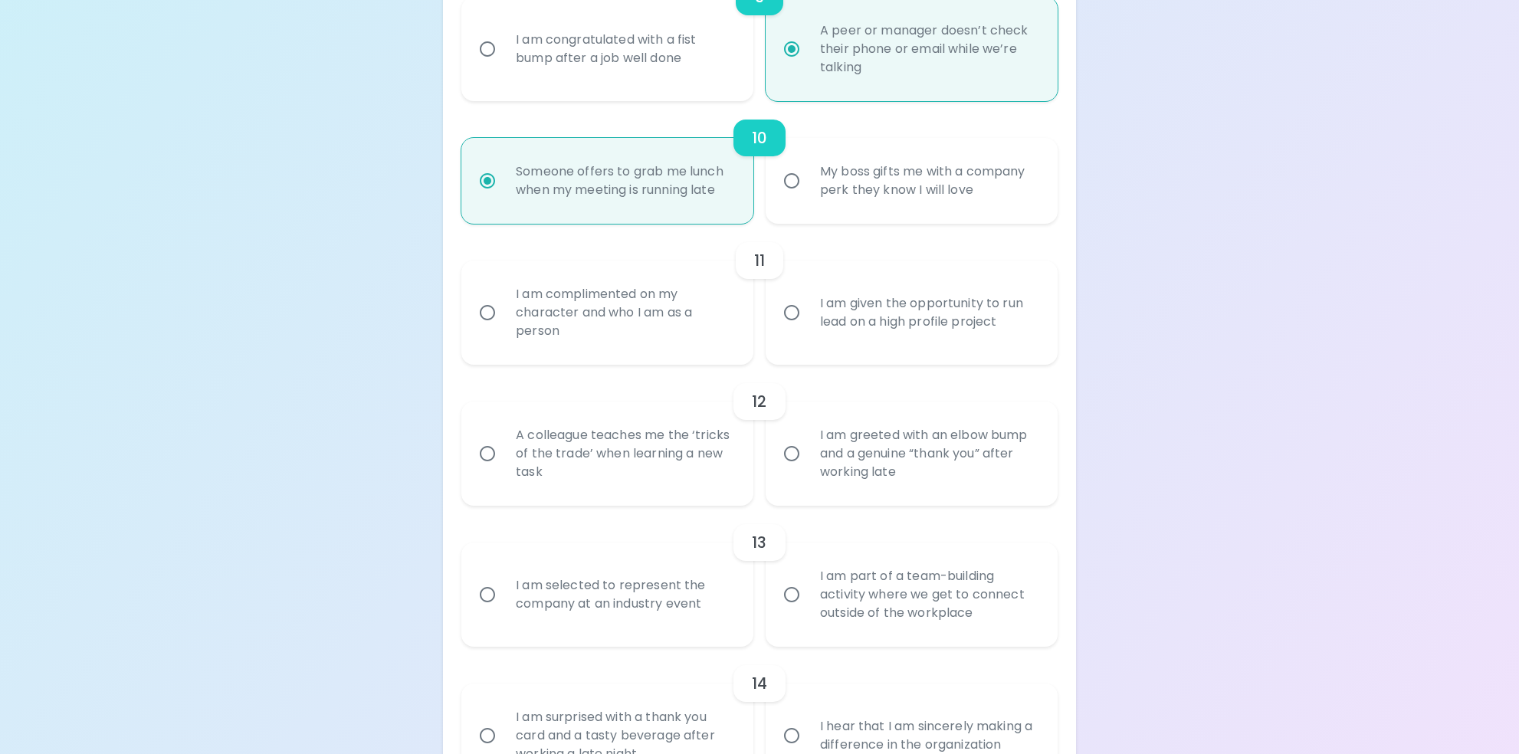
scroll to position [1520, 0]
radio input "true"
click at [495, 305] on input "I am complimented on my character and who I am as a person" at bounding box center [487, 309] width 32 height 32
radio input "false"
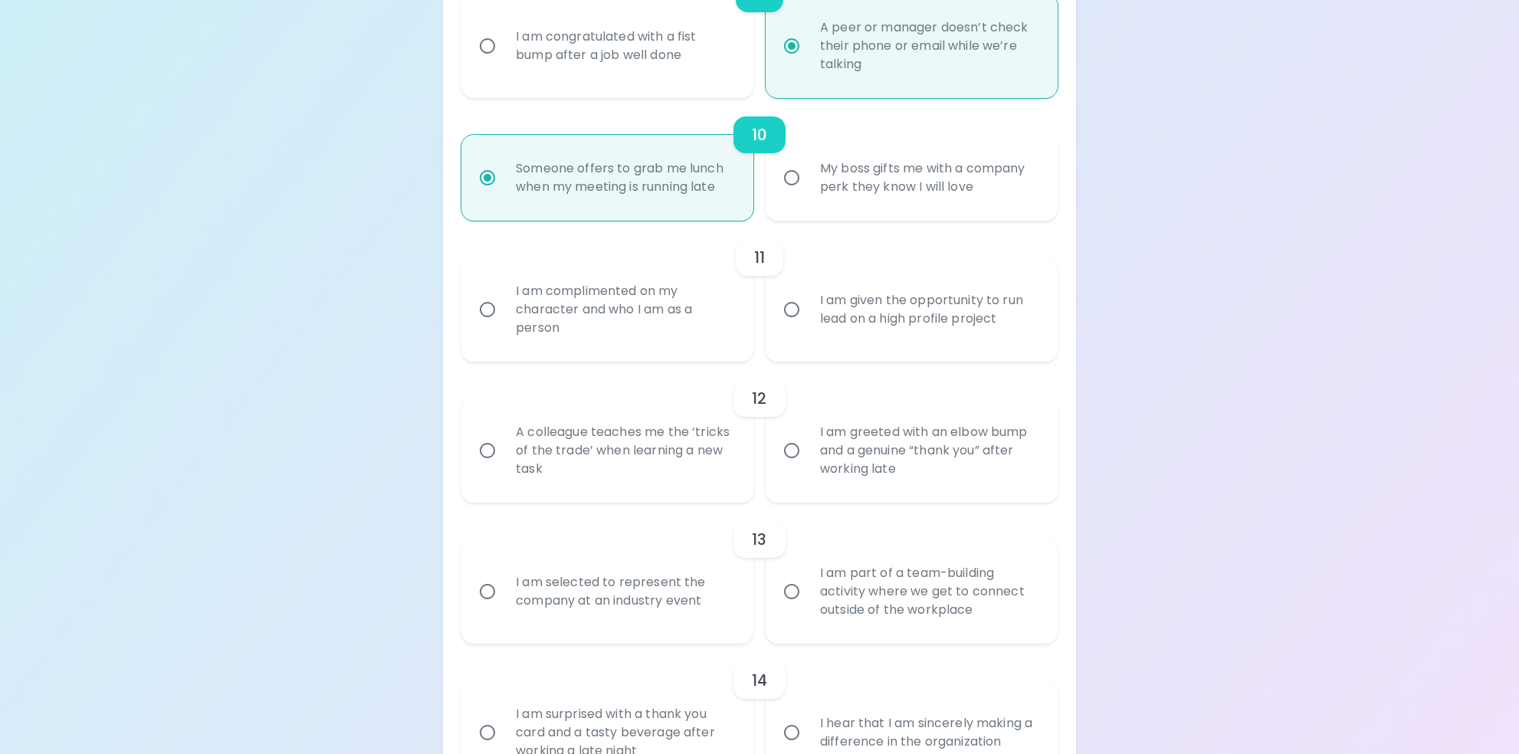
radio input "false"
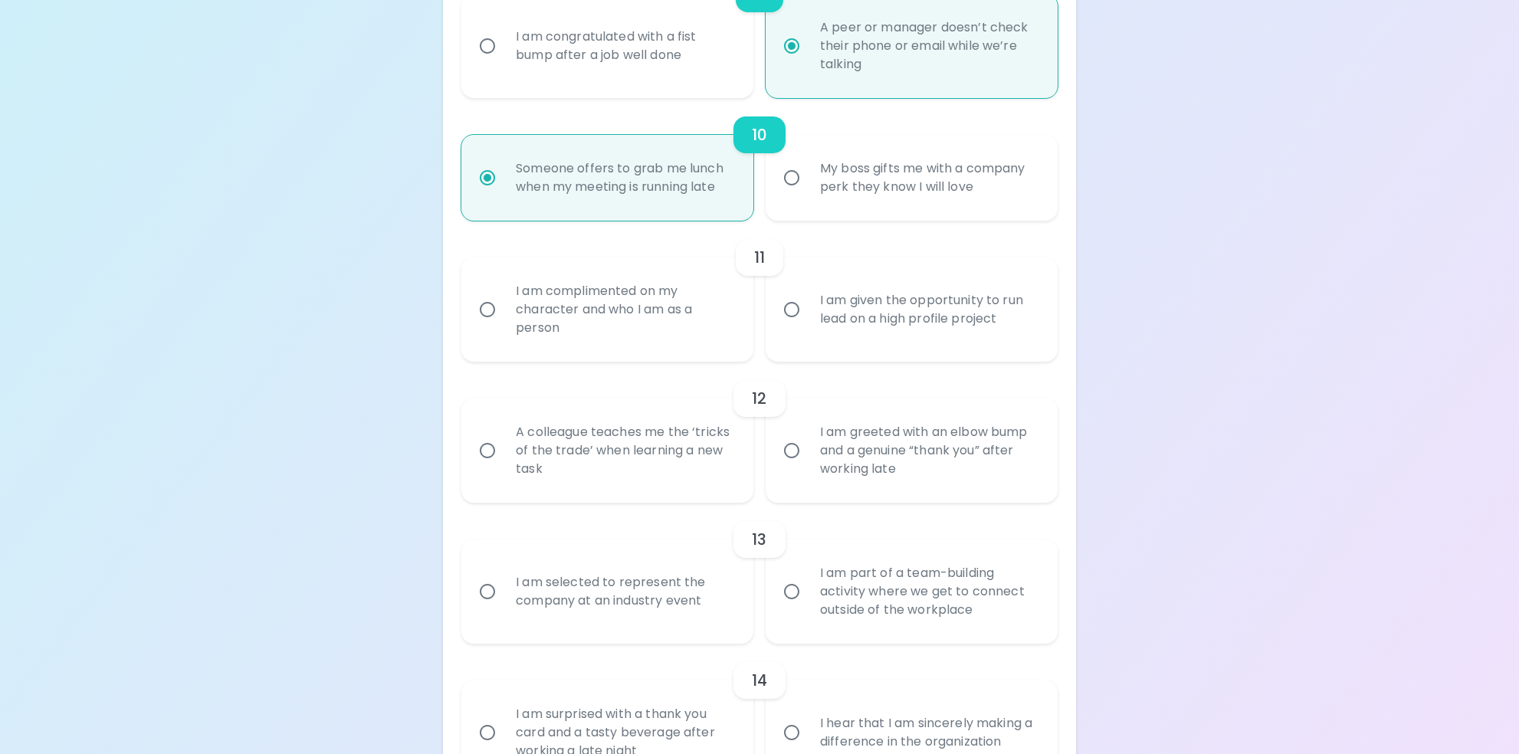
radio input "false"
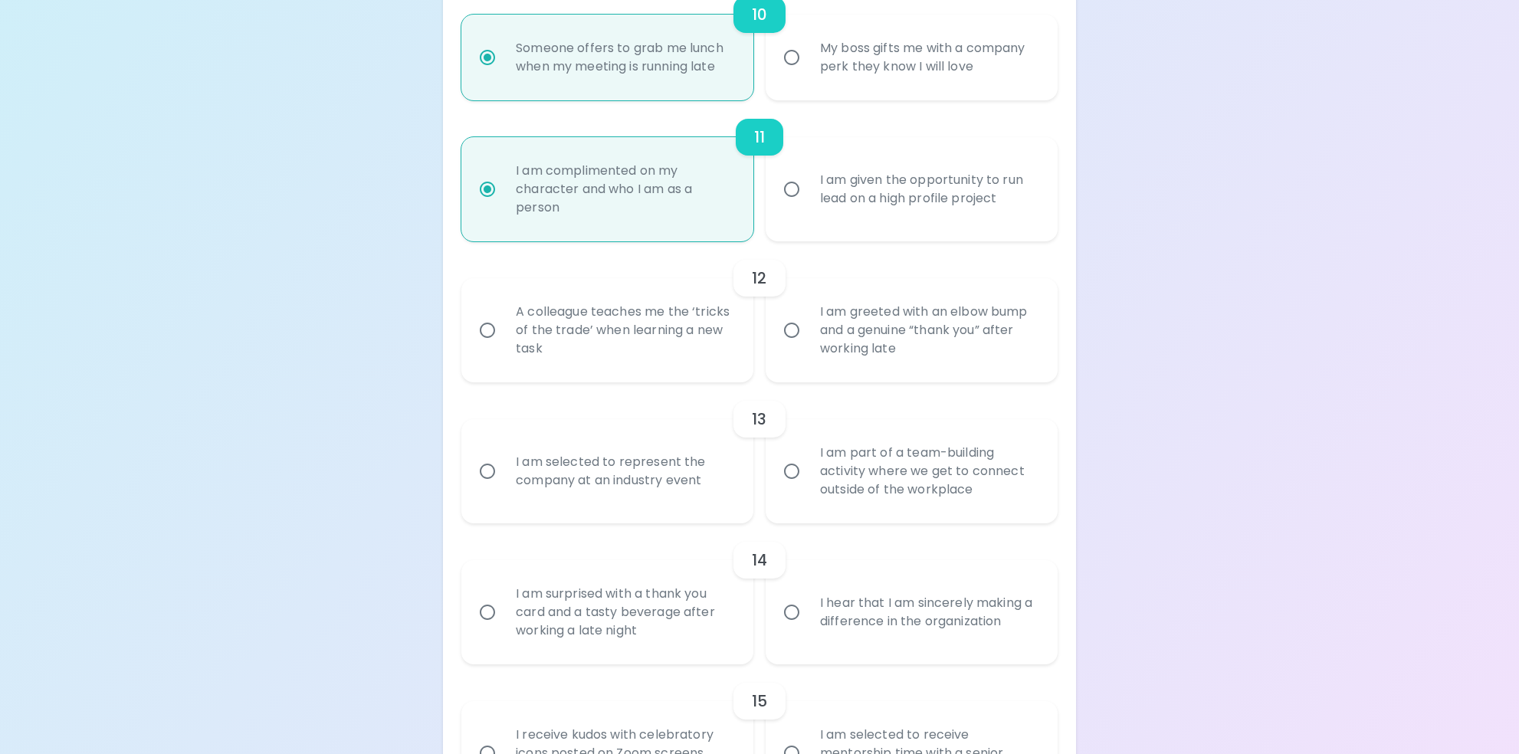
scroll to position [1642, 0]
radio input "true"
click at [485, 329] on input "A colleague teaches me the ‘tricks of the trade’ when learning a new task" at bounding box center [487, 328] width 32 height 32
radio input "false"
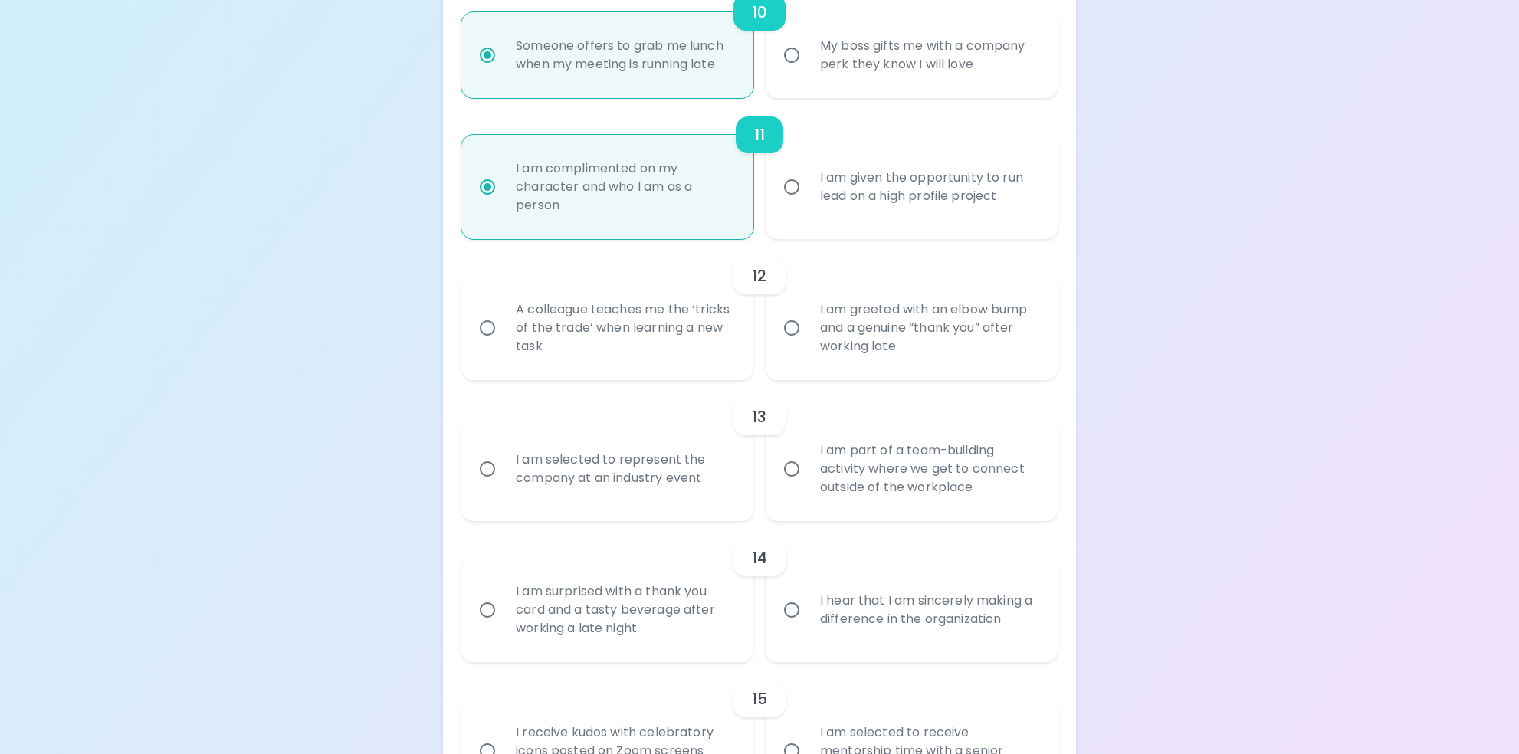
radio input "false"
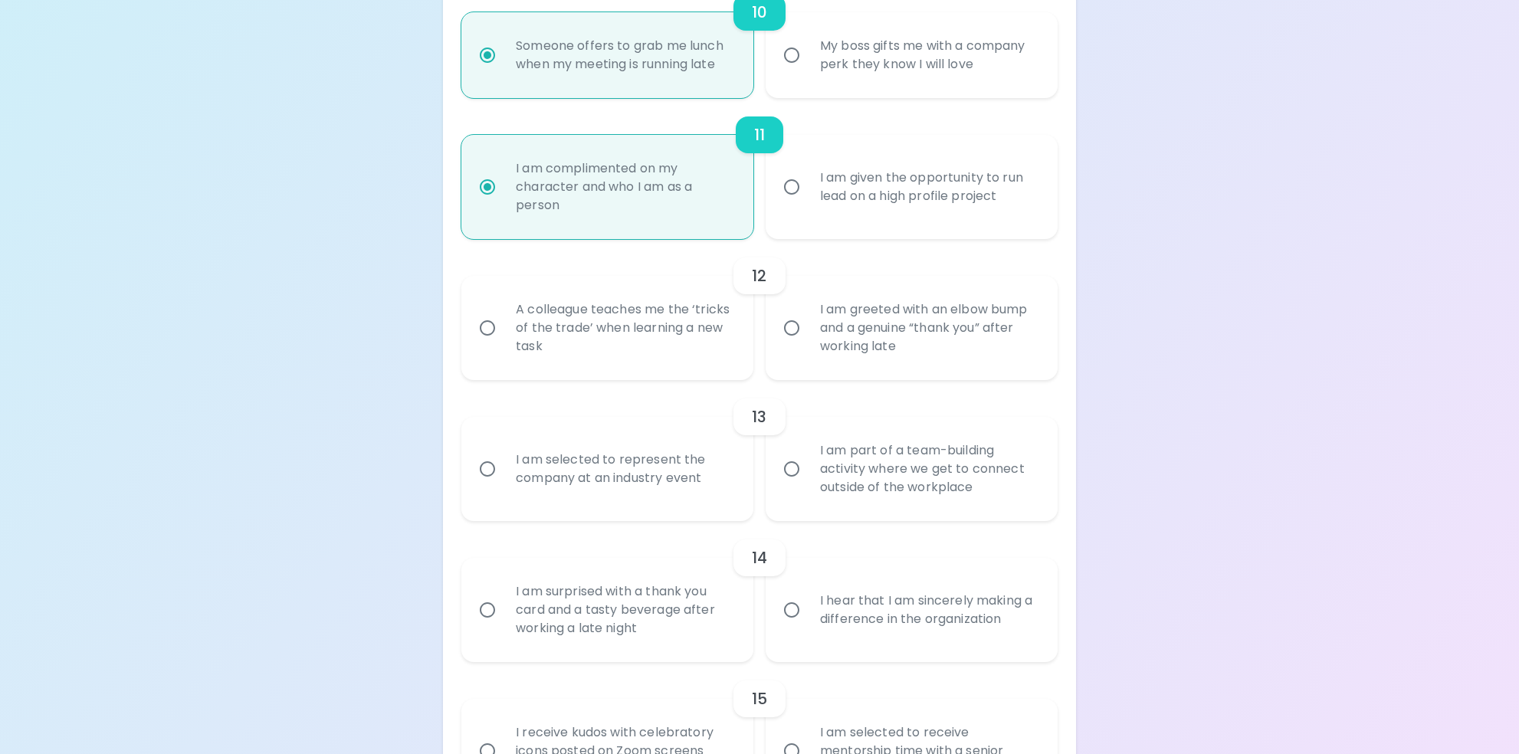
radio input "false"
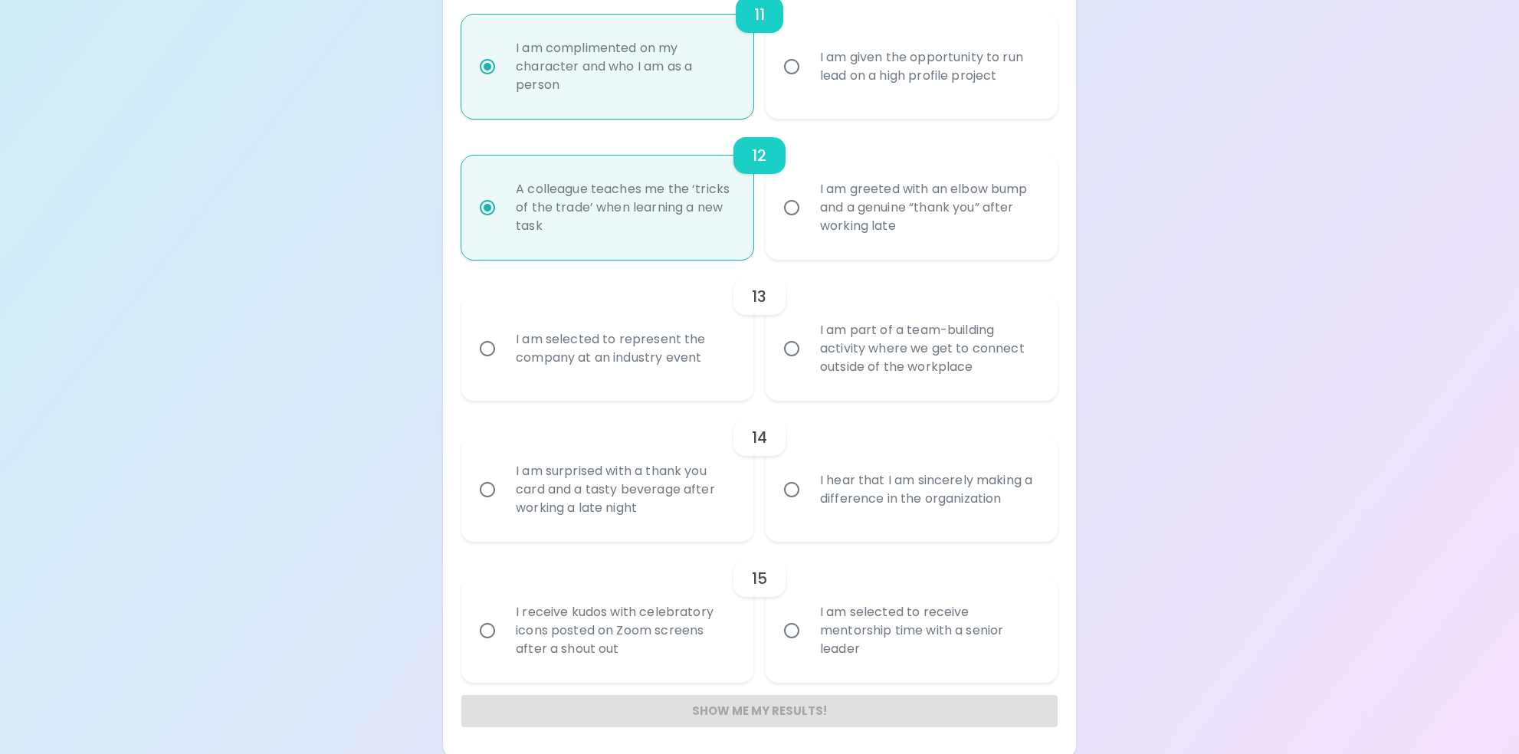
scroll to position [1765, 0]
radio input "true"
click at [489, 350] on input "I am selected to represent the company at an industry event" at bounding box center [487, 346] width 32 height 32
radio input "false"
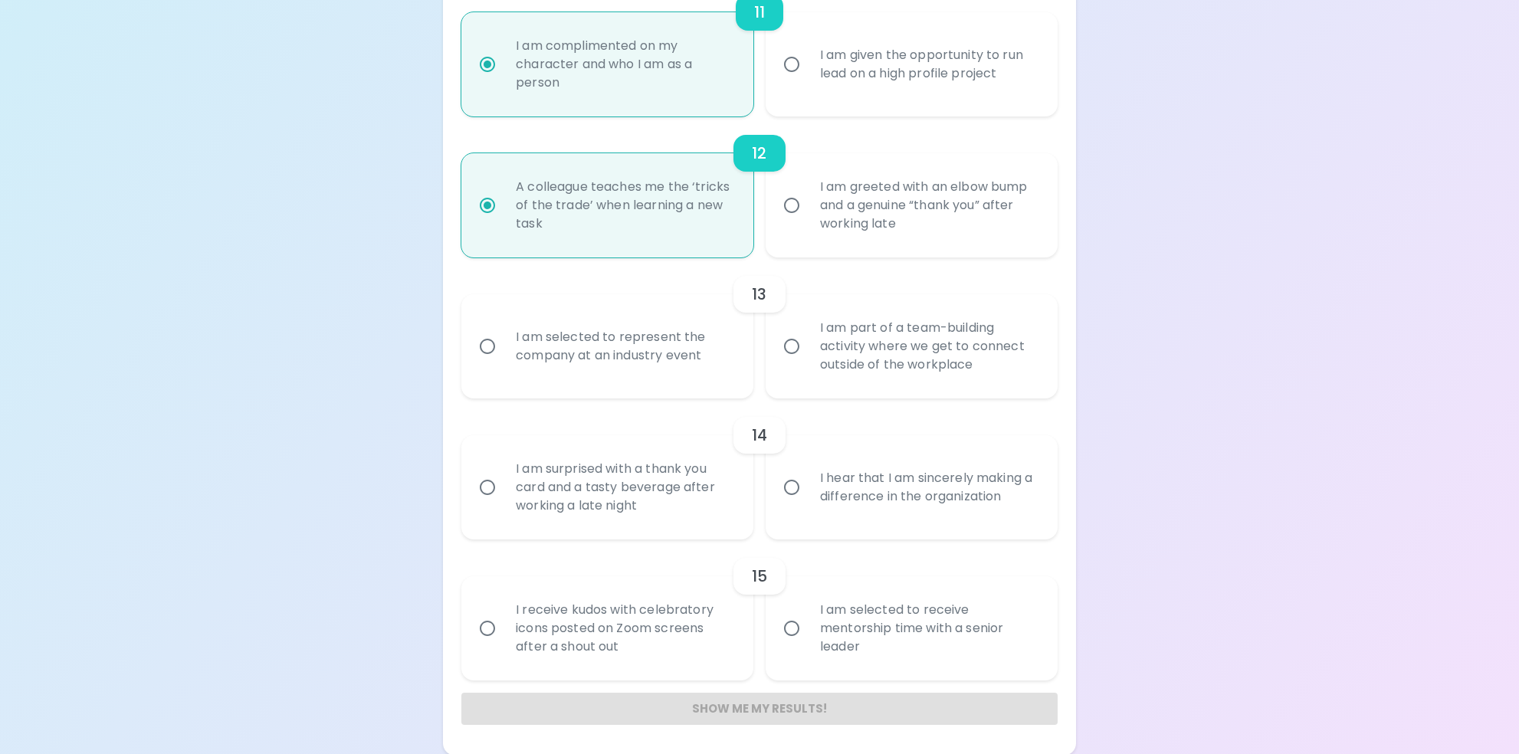
radio input "false"
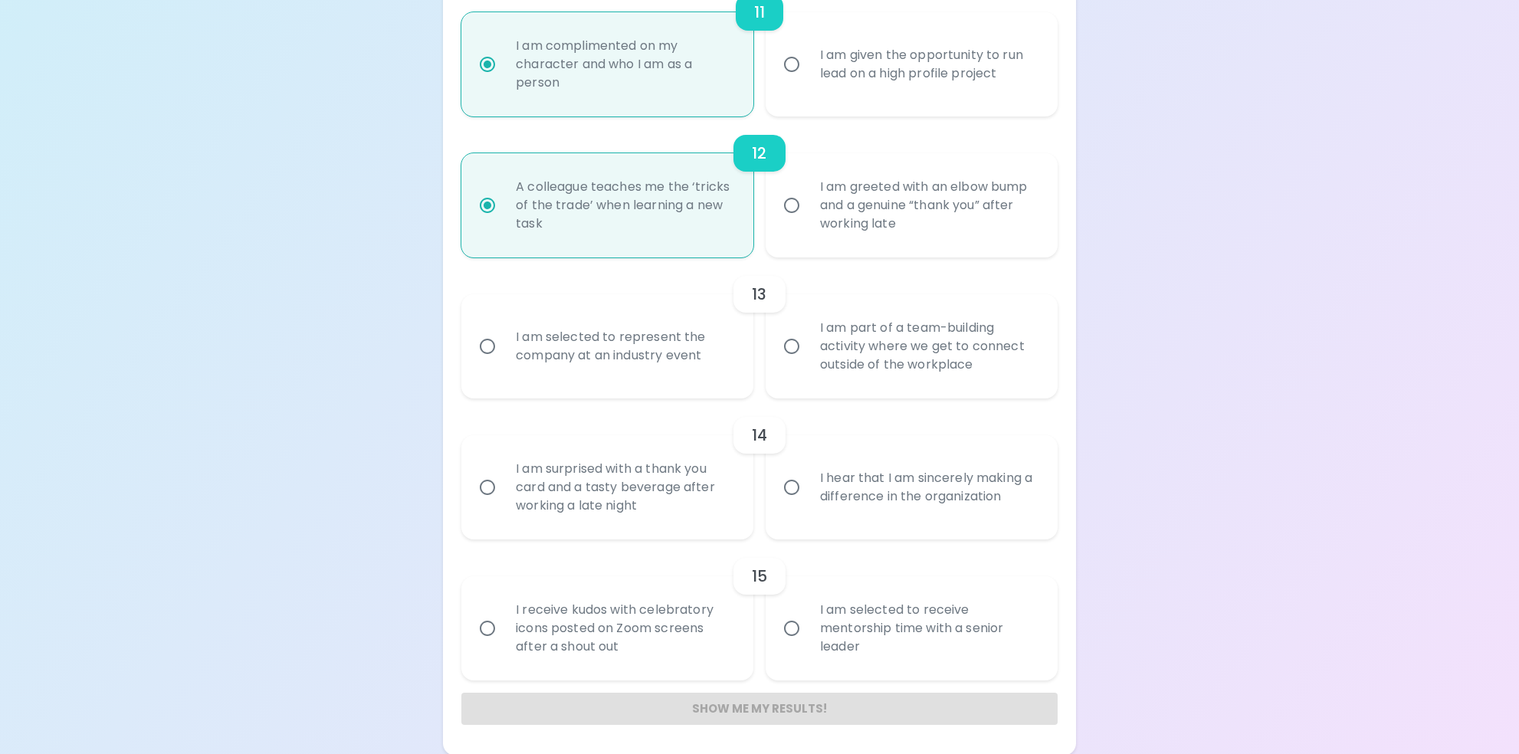
radio input "false"
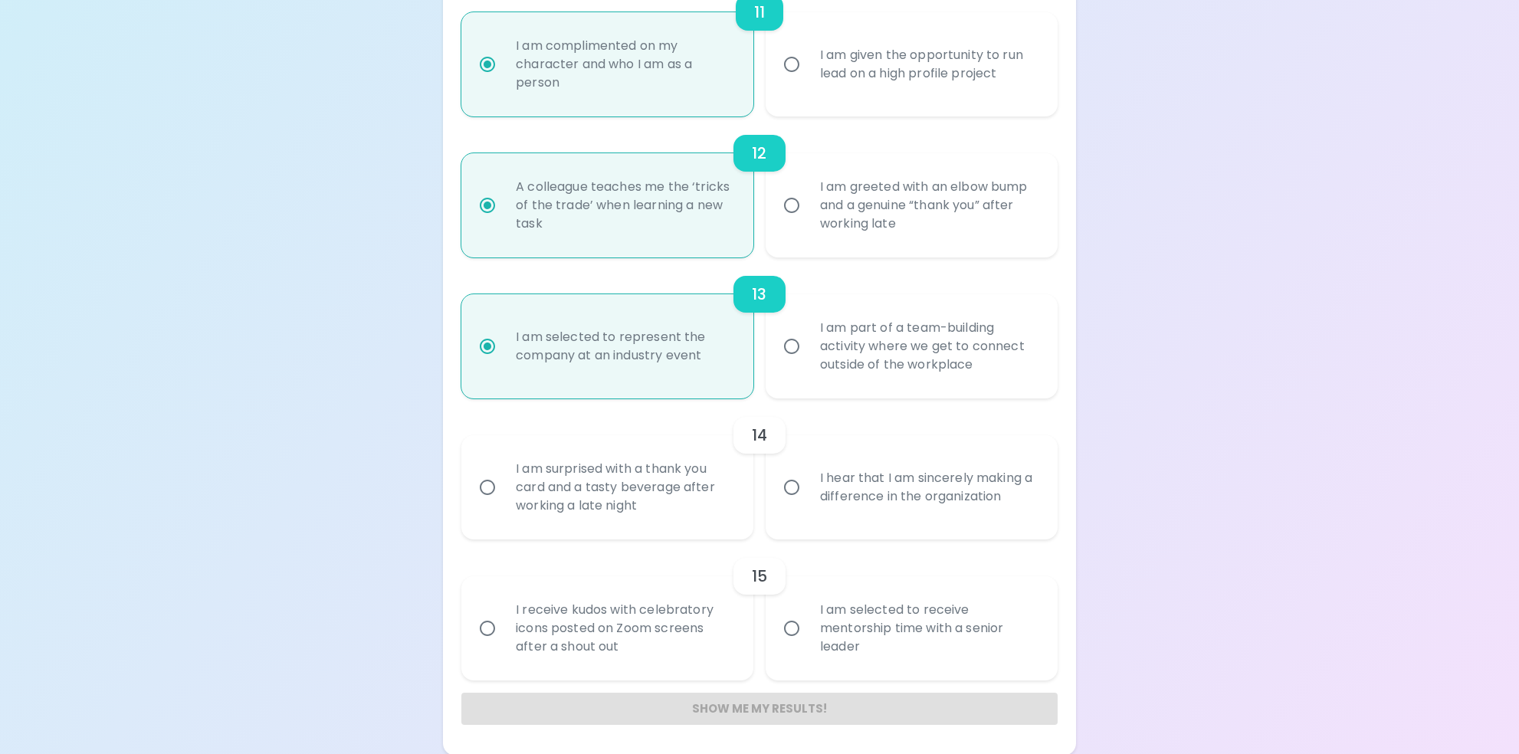
scroll to position [1766, 0]
radio input "true"
click at [481, 484] on input "I am surprised with a thank you card and a tasty beverage after working a late …" at bounding box center [487, 486] width 32 height 32
radio input "false"
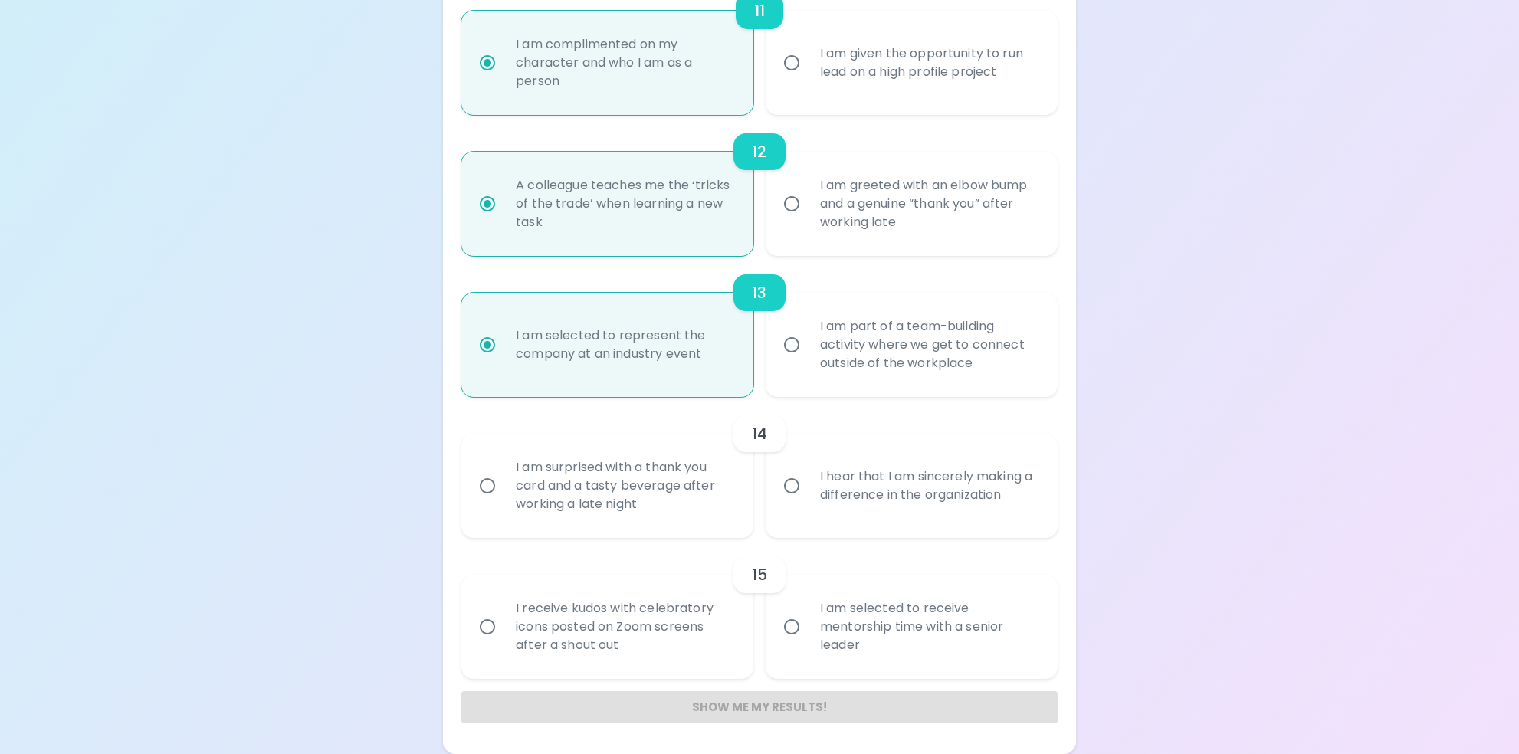
radio input "false"
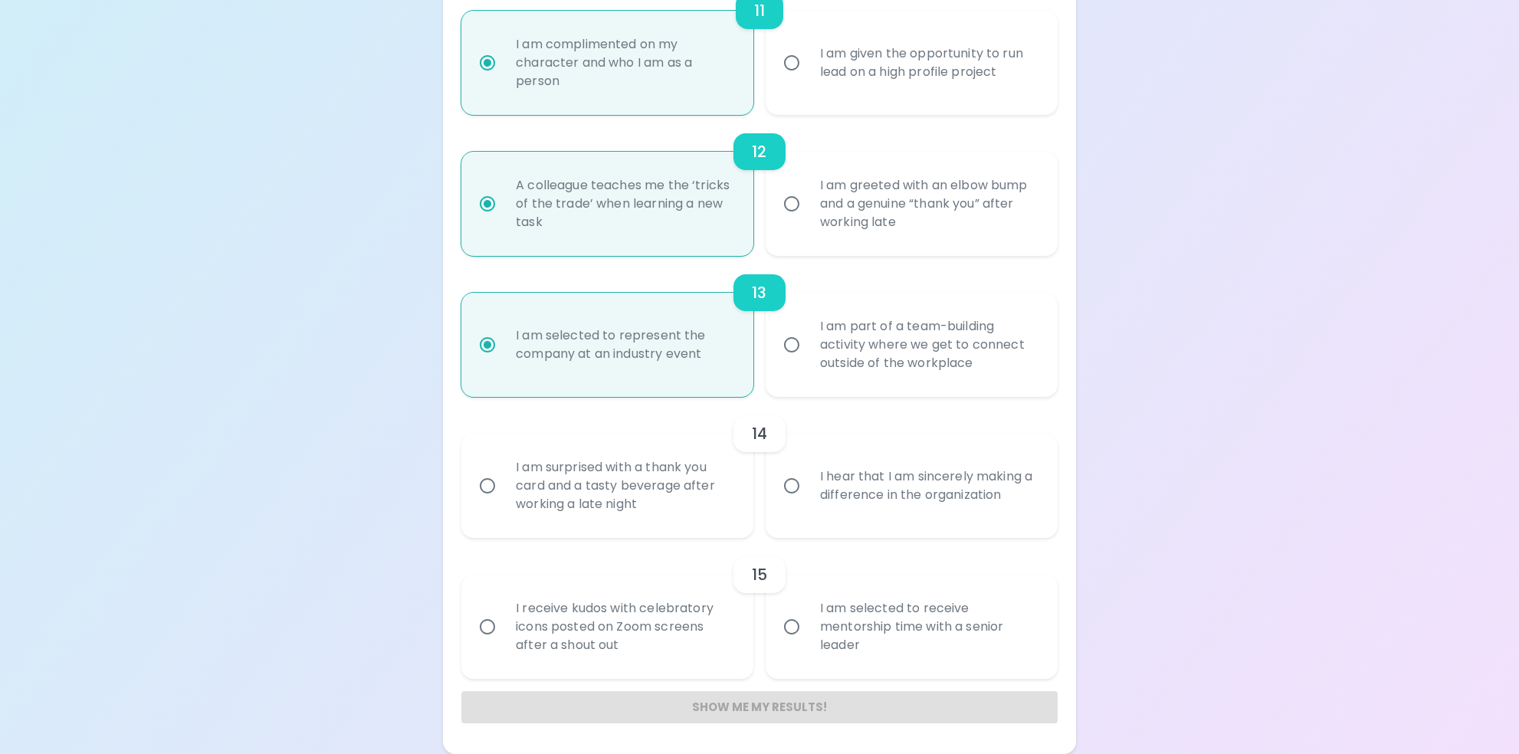
radio input "false"
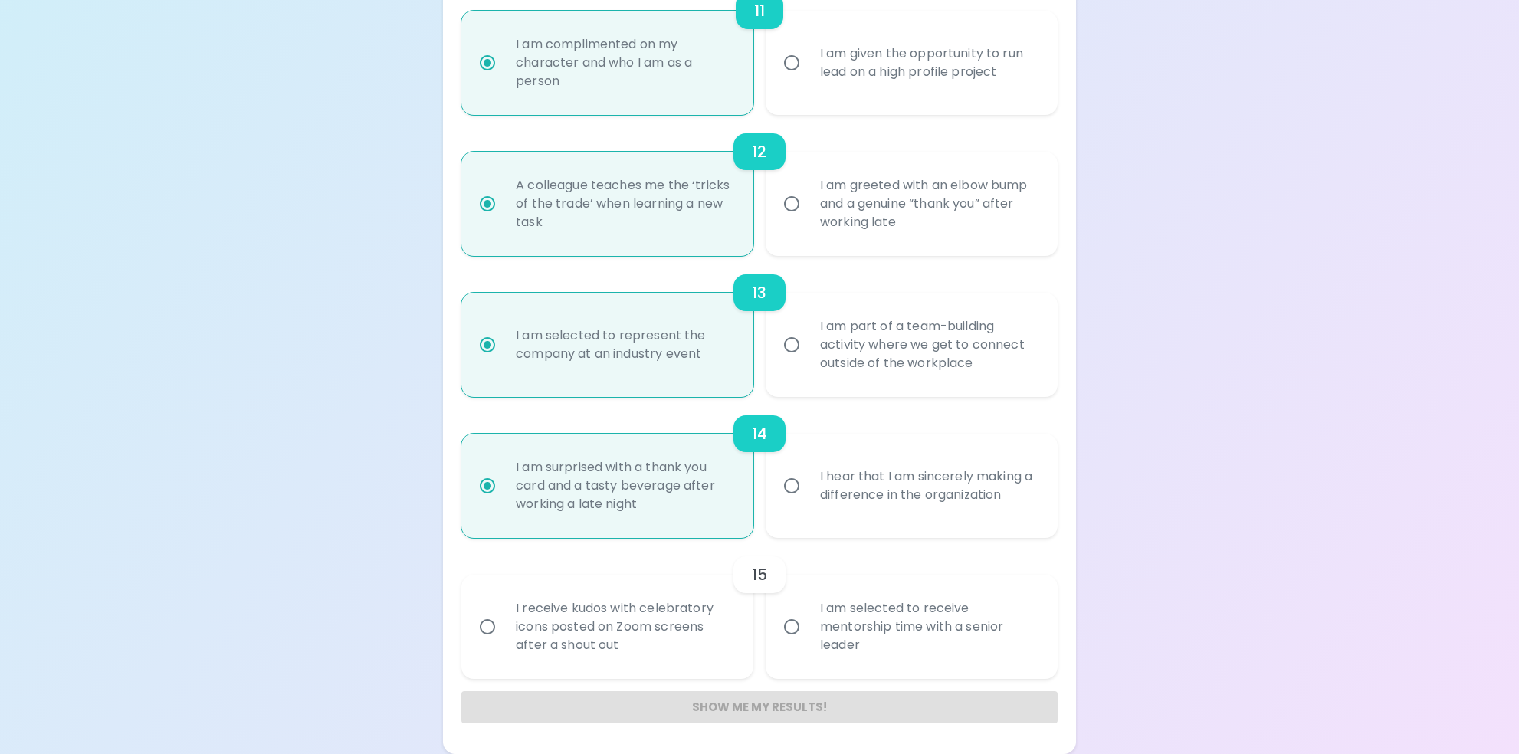
radio input "true"
click at [790, 628] on input "I am selected to receive mentorship time with a senior leader" at bounding box center [791, 627] width 32 height 32
radio input "false"
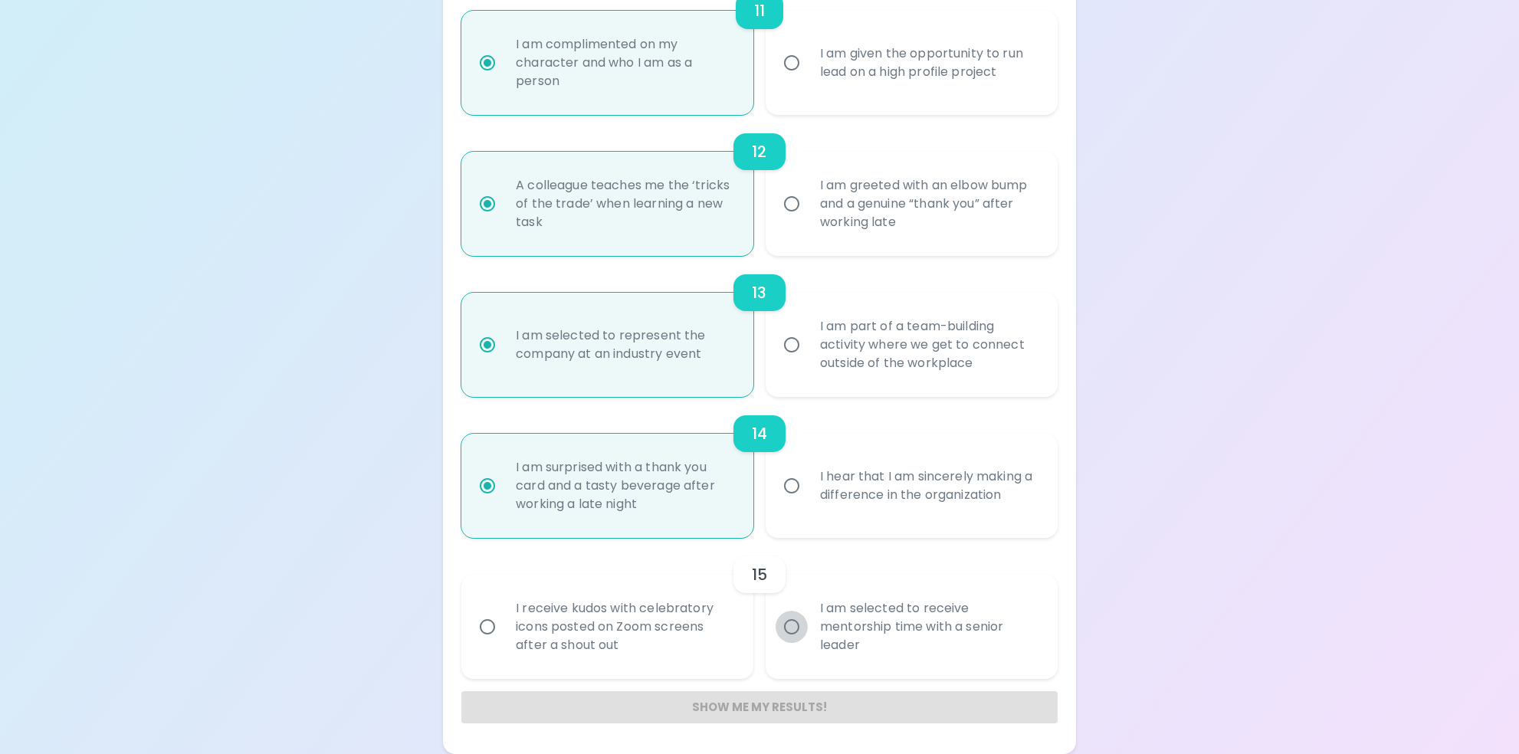
radio input "false"
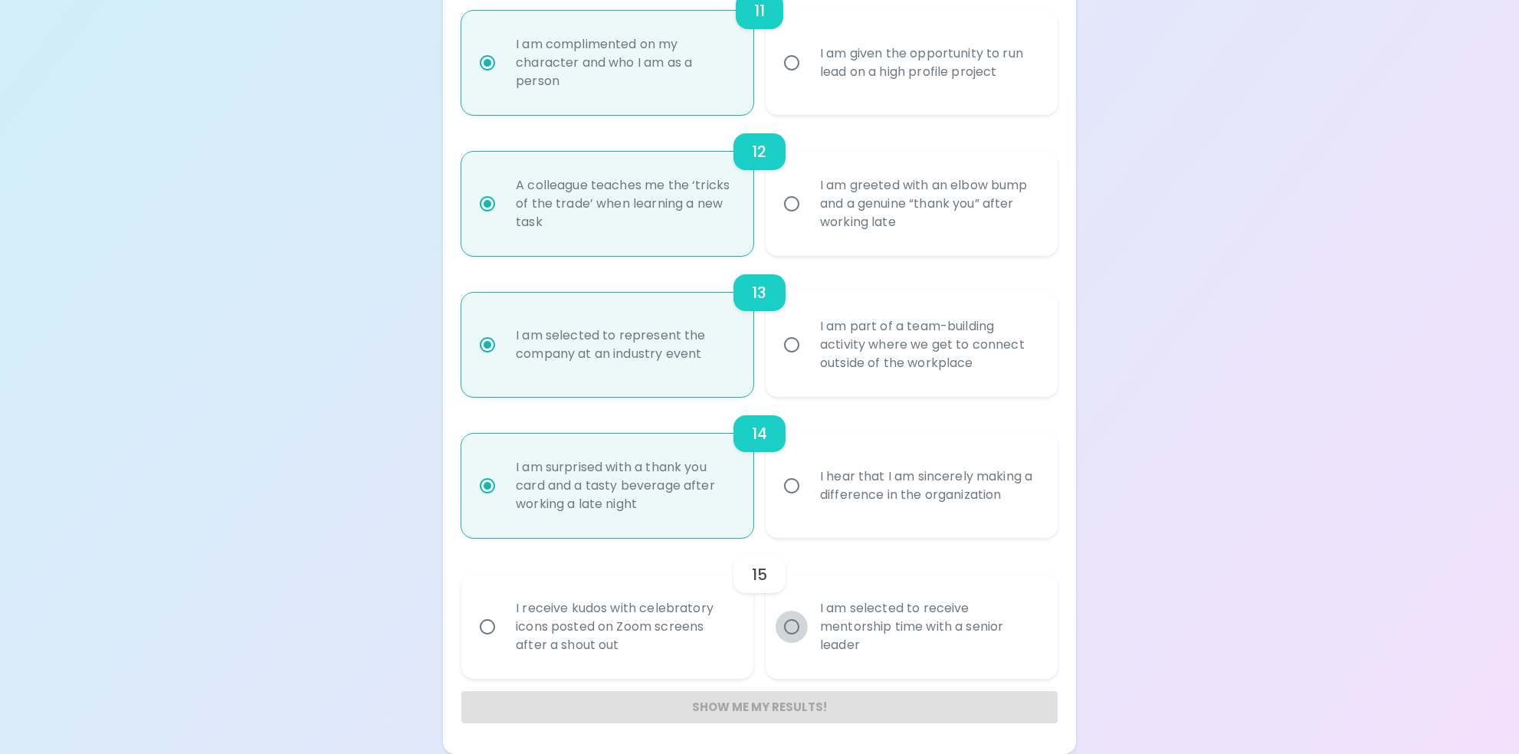
radio input "false"
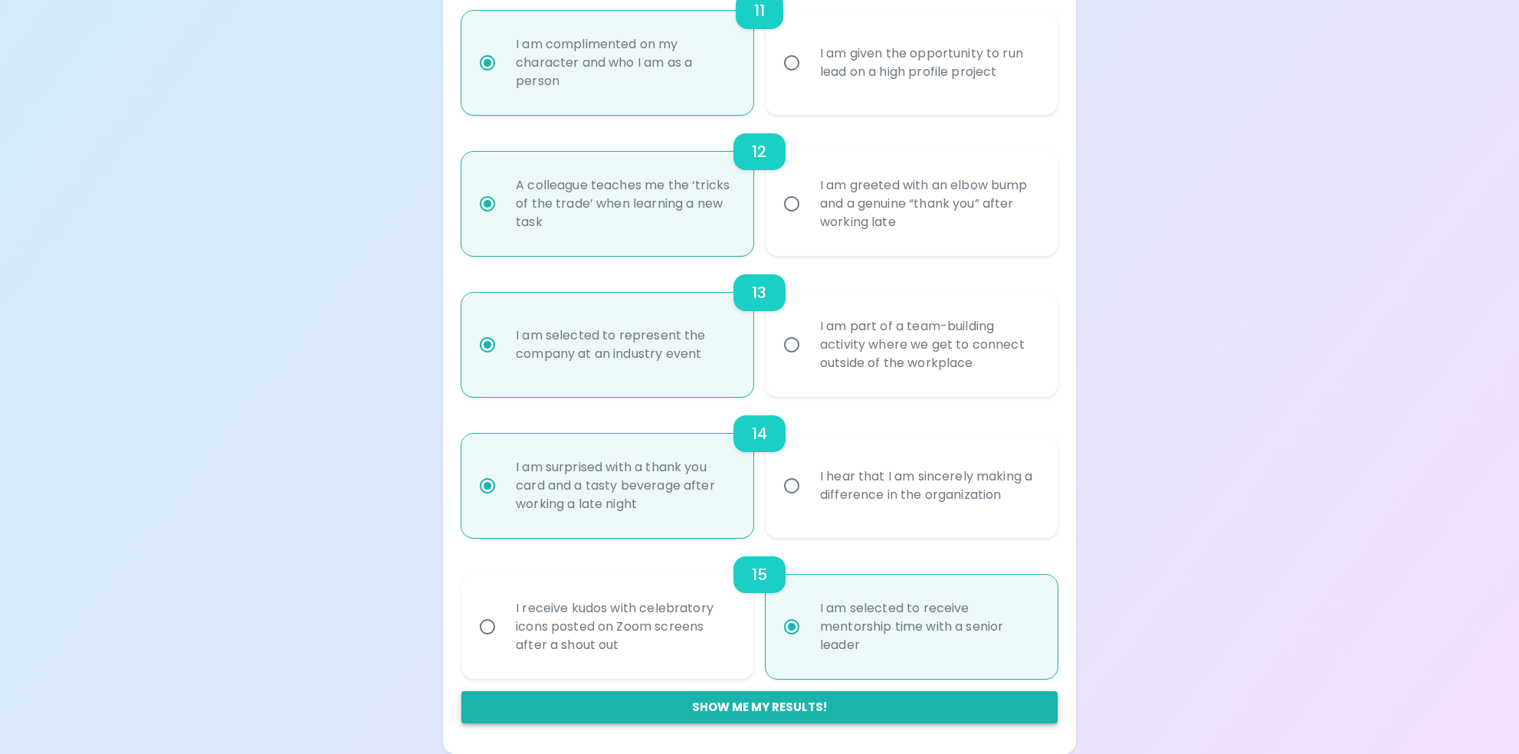
radio input "true"
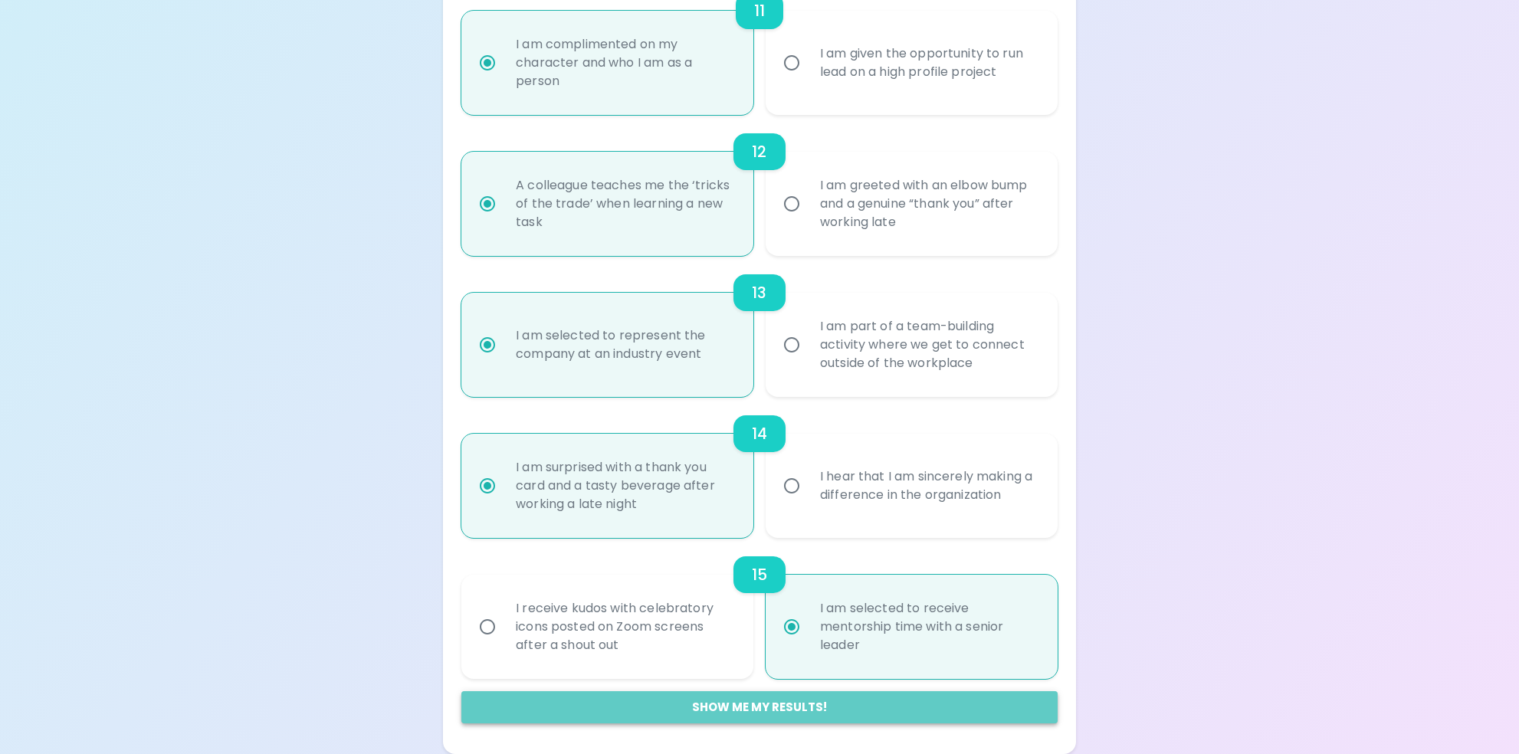
click at [775, 703] on button "Show me my results!" at bounding box center [759, 707] width 596 height 32
radio input "false"
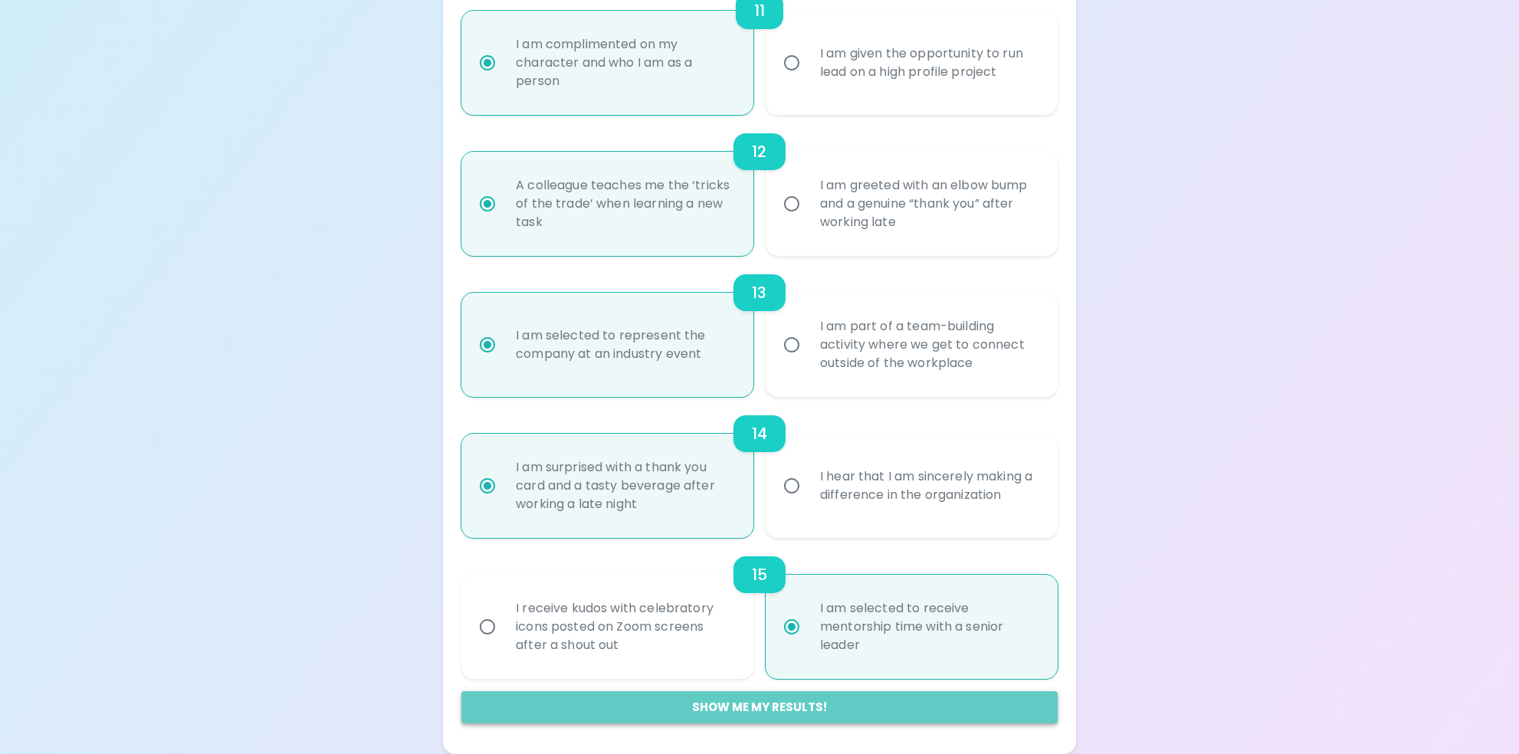
radio input "false"
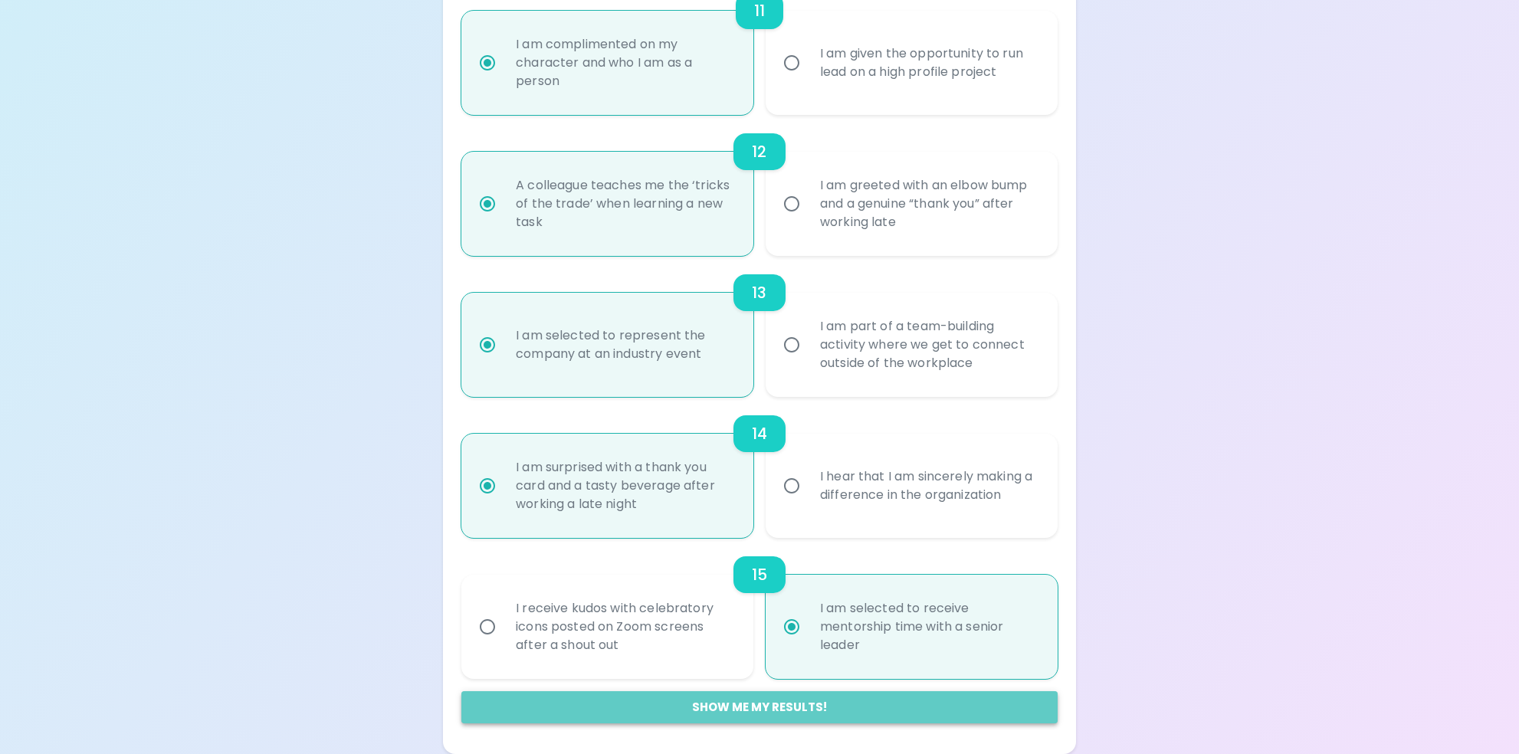
radio input "false"
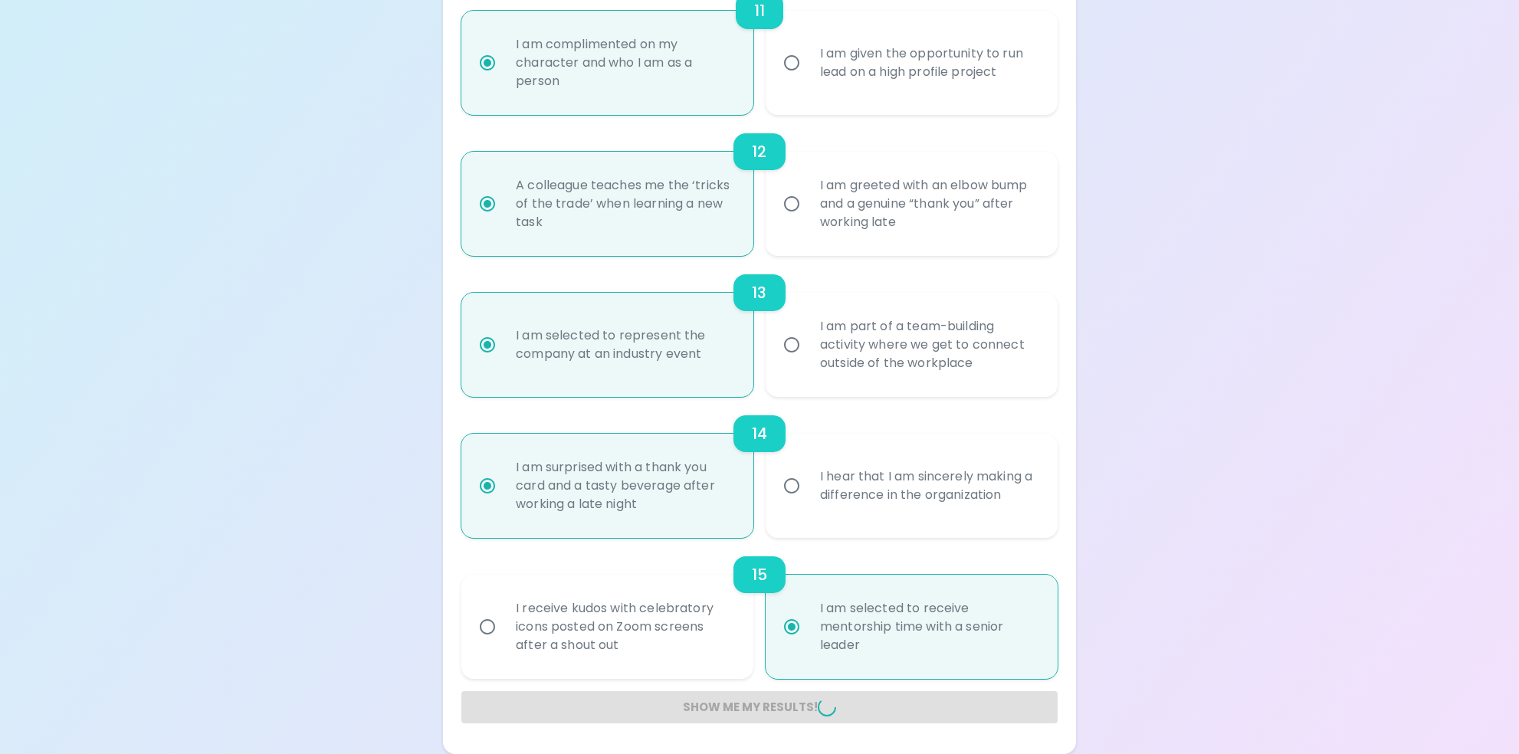
radio input "false"
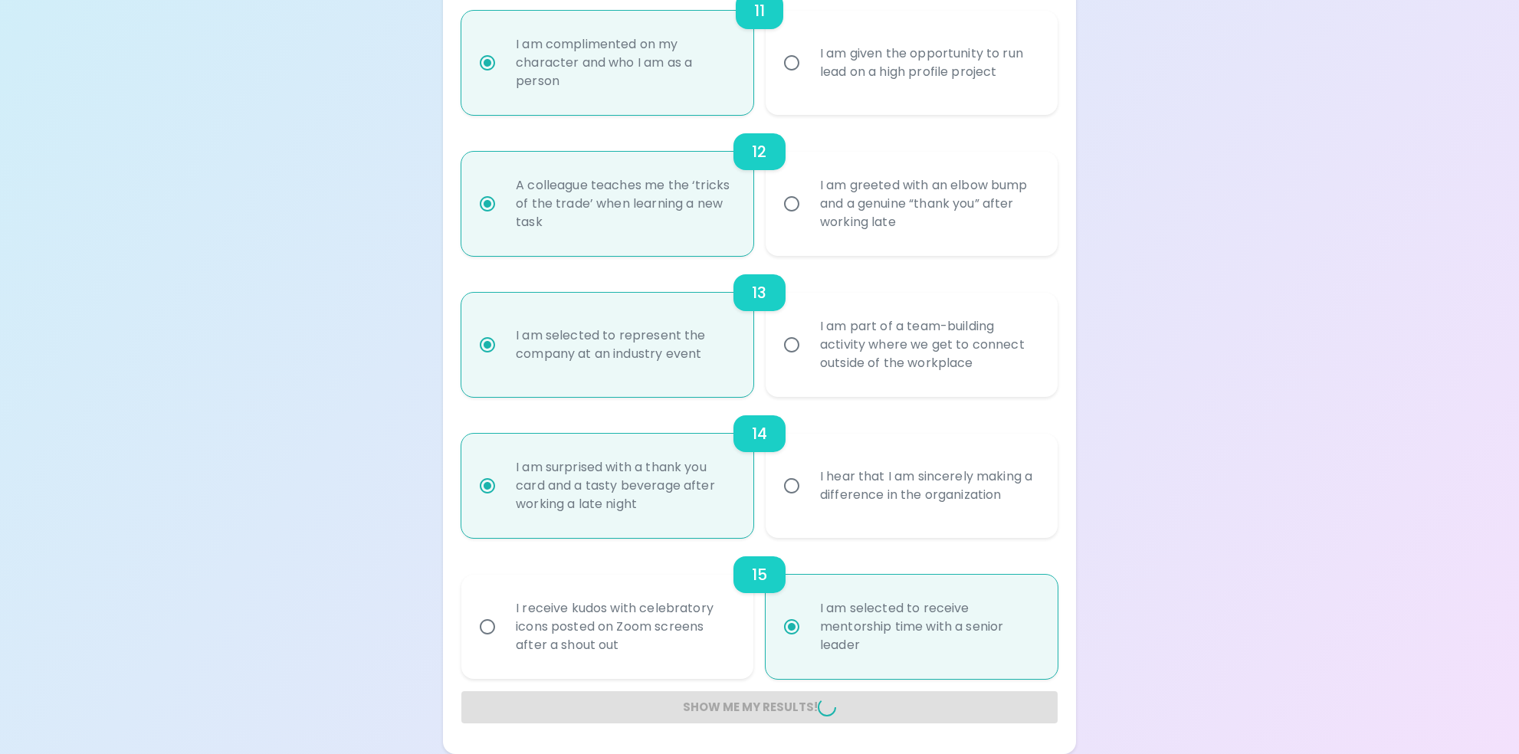
radio input "false"
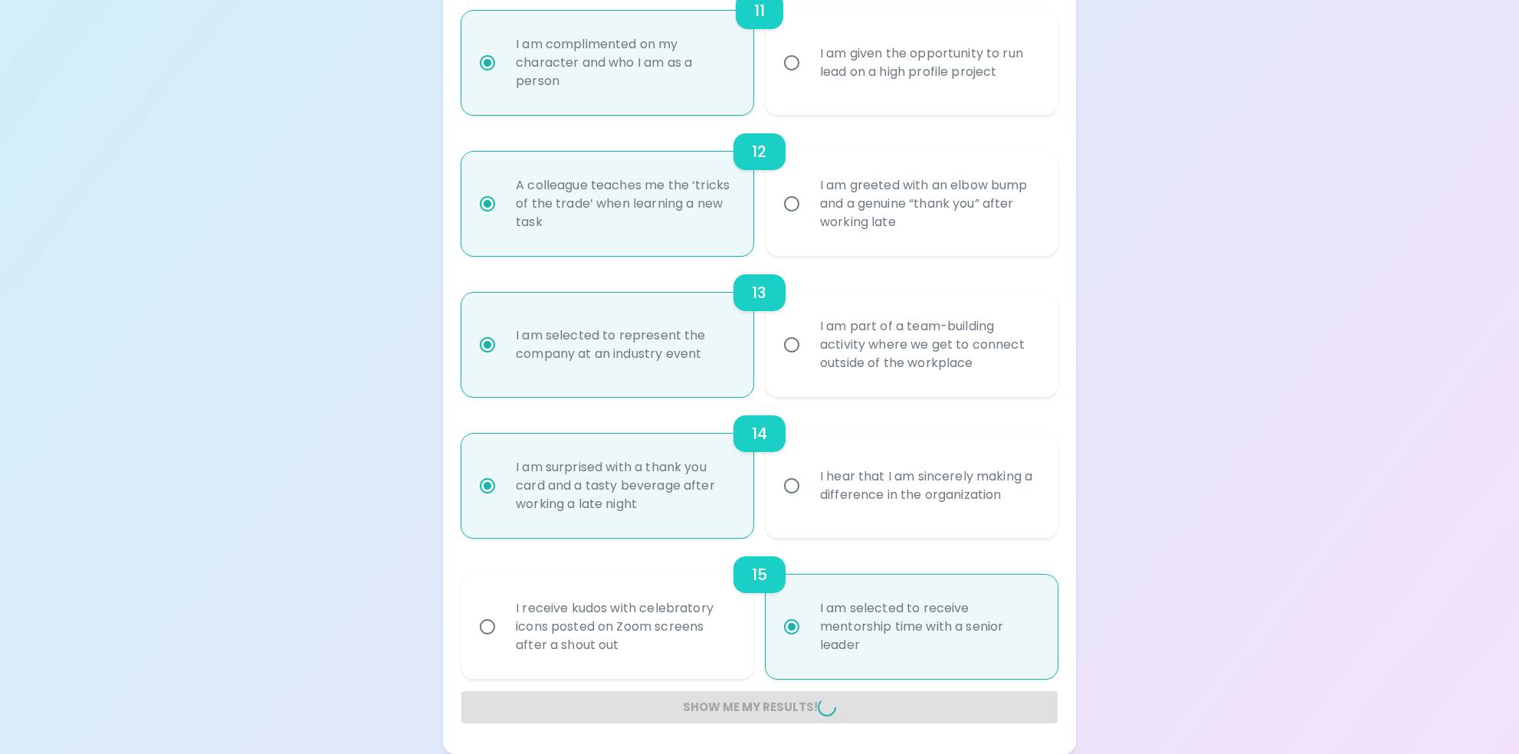
radio input "false"
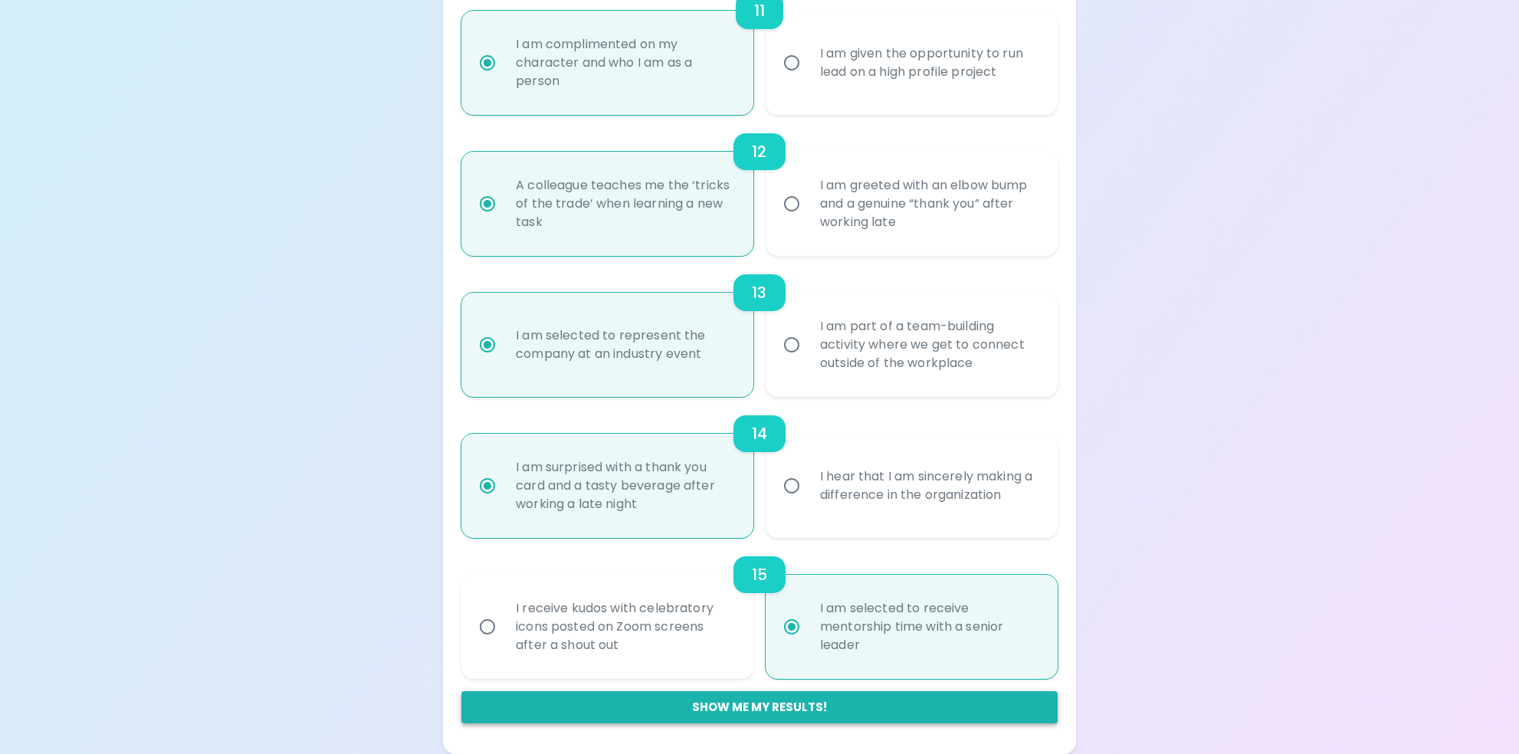
scroll to position [147, 0]
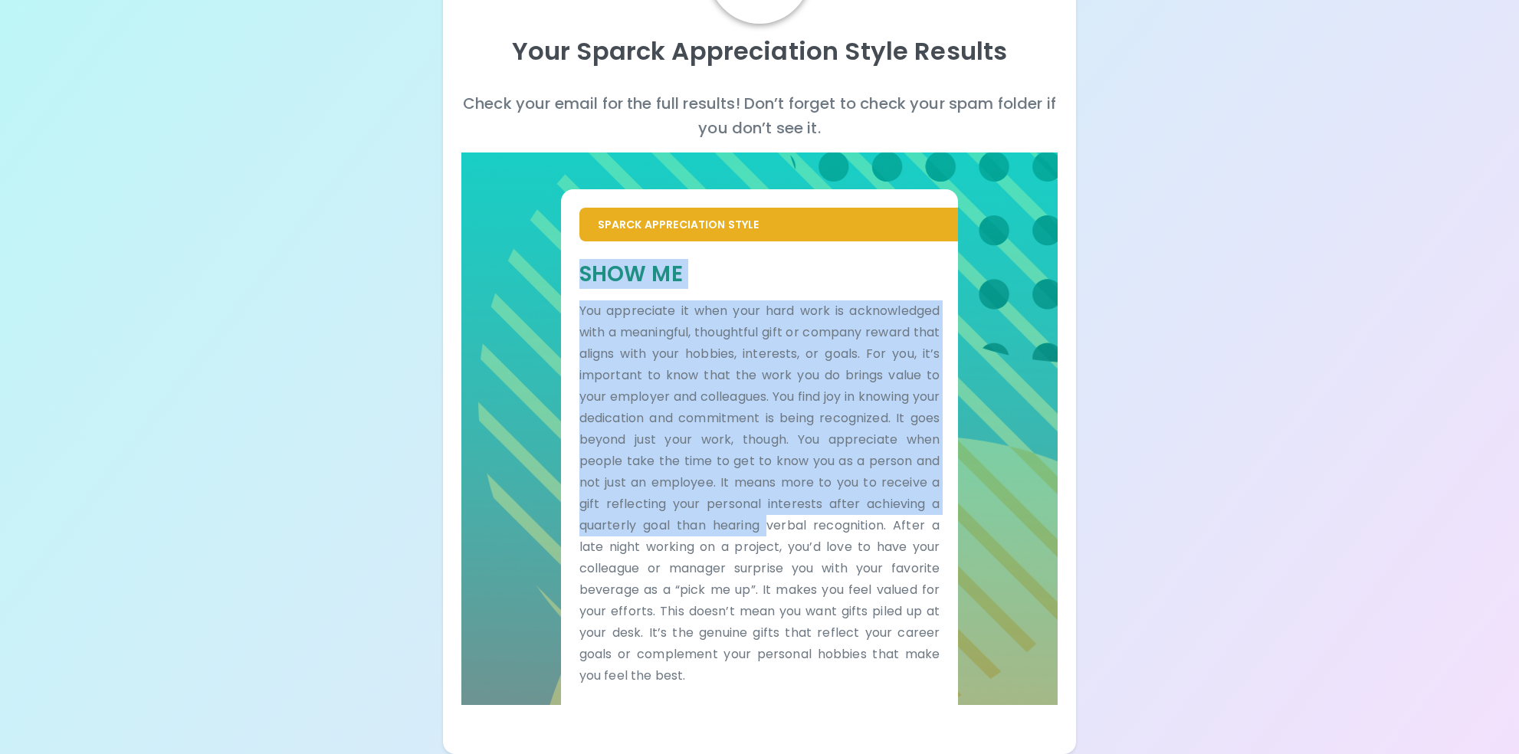
drag, startPoint x: 582, startPoint y: 270, endPoint x: 768, endPoint y: 531, distance: 320.4
click at [768, 531] on div "Show Me You appreciate it when your hard work is acknowledged with a meaningful…" at bounding box center [759, 473] width 361 height 427
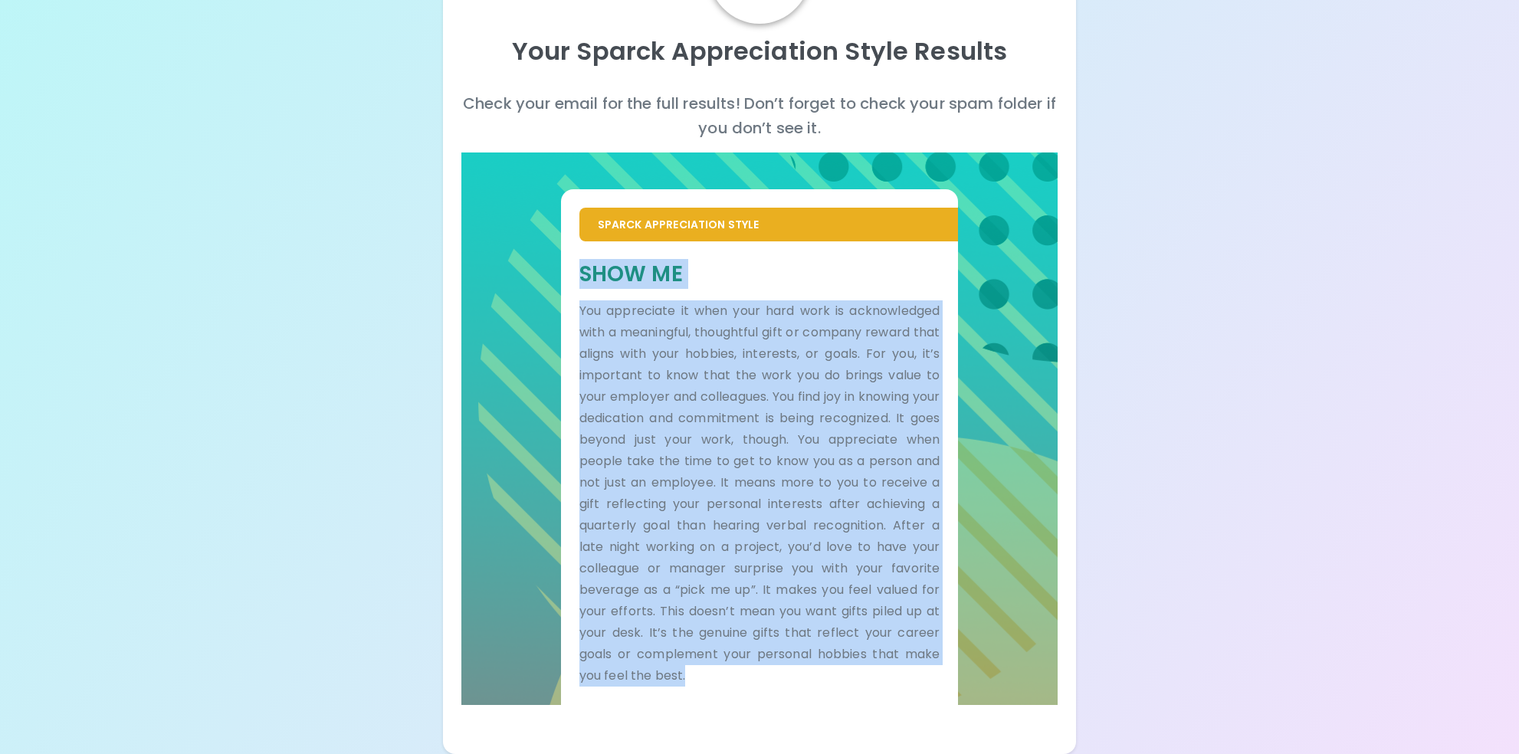
copy div "Show Me You appreciate it when your hard work is acknowledged with a meaningful…"
